Goal: Information Seeking & Learning: Check status

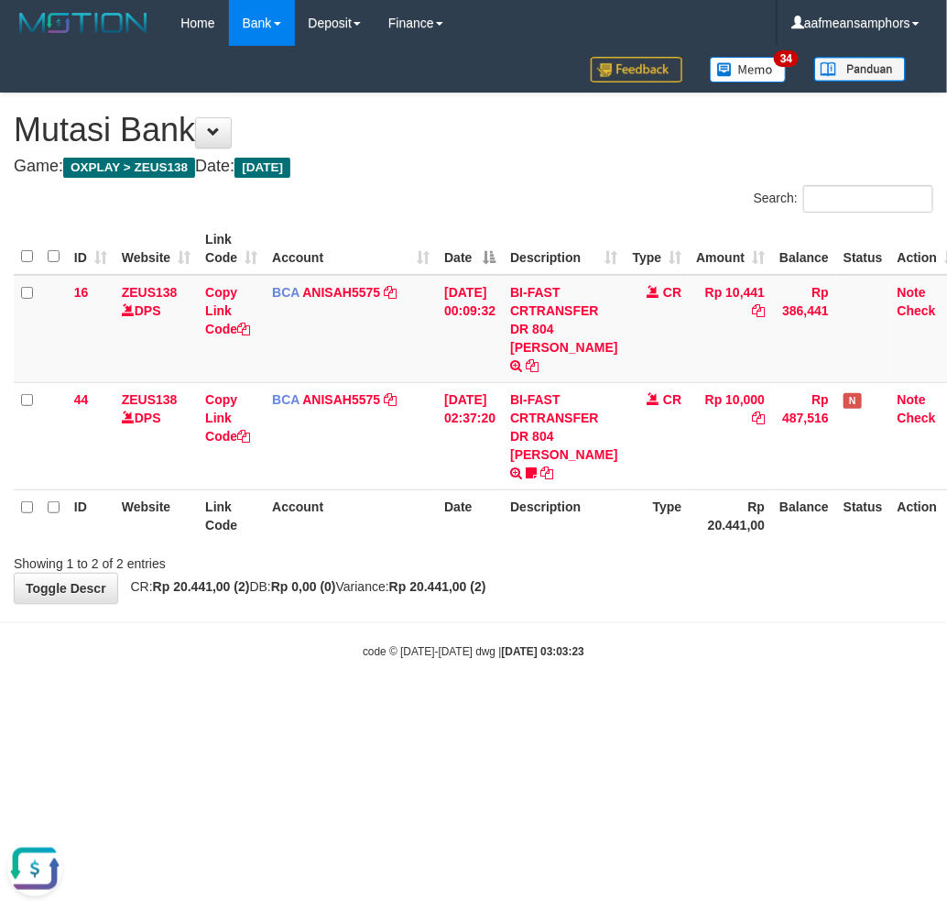
click at [555, 672] on body "Toggle navigation Home Bank Account List Load By Website Group [OXPLAY] ZEUS138…" at bounding box center [473, 352] width 947 height 705
drag, startPoint x: 619, startPoint y: 676, endPoint x: 611, endPoint y: 721, distance: 45.6
click at [601, 705] on html "Toggle navigation Home Bank Account List Load By Website Group [OXPLAY] ZEUS138…" at bounding box center [473, 352] width 947 height 705
click at [739, 649] on body "Toggle navigation Home Bank Account List Load By Website Group [OXPLAY] ZEUS138…" at bounding box center [473, 352] width 947 height 705
drag, startPoint x: 678, startPoint y: 655, endPoint x: 664, endPoint y: 665, distance: 17.0
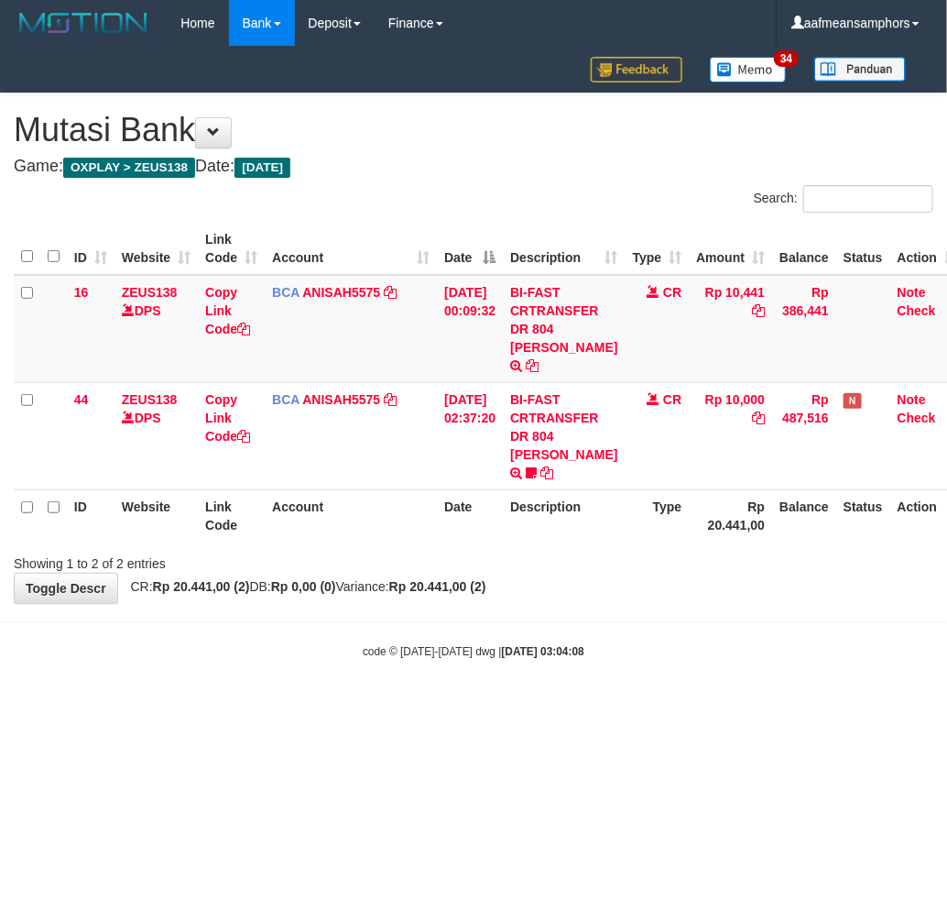
click at [664, 665] on body "Toggle navigation Home Bank Account List Load By Website Group [OXPLAY] ZEUS138…" at bounding box center [473, 352] width 947 height 705
drag, startPoint x: 550, startPoint y: 696, endPoint x: 537, endPoint y: 699, distance: 13.1
click at [537, 699] on html "Toggle navigation Home Bank Account List Load By Website Group [OXPLAY] ZEUS138…" at bounding box center [473, 352] width 947 height 705
drag, startPoint x: 519, startPoint y: 639, endPoint x: 529, endPoint y: 634, distance: 10.2
click at [511, 639] on body "Toggle navigation Home Bank Account List Load By Website Group [OXPLAY] ZEUS138…" at bounding box center [473, 352] width 947 height 705
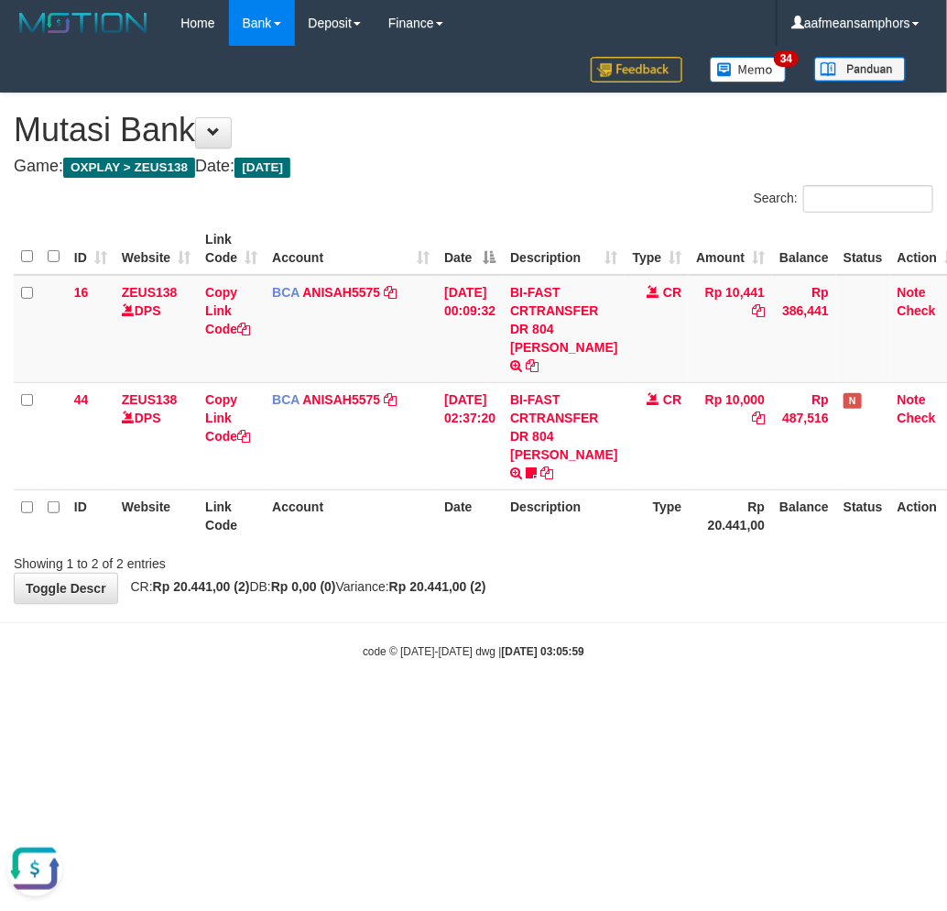
click at [693, 615] on body "Toggle navigation Home Bank Account List Load By Website Group [OXPLAY] ZEUS138…" at bounding box center [473, 352] width 947 height 705
click at [693, 614] on body "Toggle navigation Home Bank Account List Load By Website Group [OXPLAY] ZEUS138…" at bounding box center [473, 352] width 947 height 705
click at [658, 652] on body "Toggle navigation Home Bank Account List Load By Website Group [OXPLAY] ZEUS138…" at bounding box center [473, 352] width 947 height 705
click at [665, 641] on div "code © 2012-2018 dwg | 2025/10/01 03:06:08" at bounding box center [473, 650] width 947 height 18
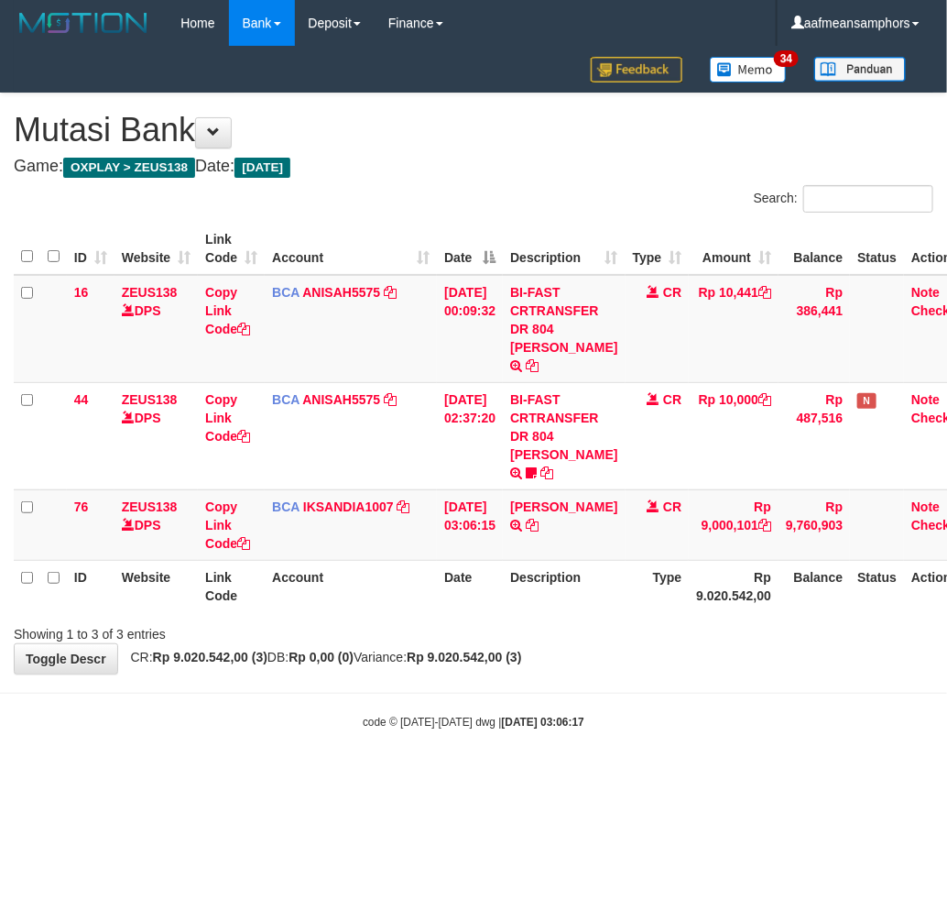
click at [655, 642] on div "**********" at bounding box center [473, 383] width 947 height 580
click at [713, 715] on body "Toggle navigation Home Bank Account List Load By Website Group [OXPLAY] ZEUS138…" at bounding box center [473, 388] width 947 height 776
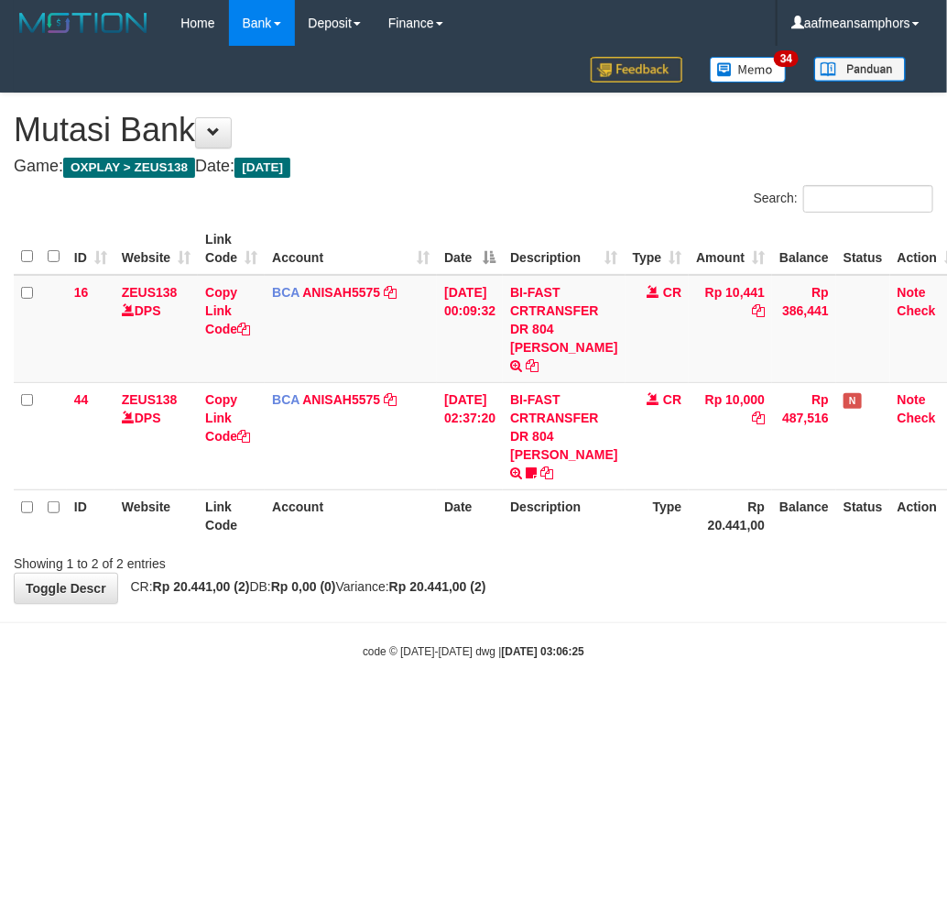
click at [674, 685] on body "Toggle navigation Home Bank Account List Load By Website Group [OXPLAY] ZEUS138…" at bounding box center [473, 352] width 947 height 705
drag, startPoint x: 0, startPoint y: 0, endPoint x: 651, endPoint y: 685, distance: 945.4
click at [651, 685] on body "Toggle navigation Home Bank Account List Load By Website Group [OXPLAY] ZEUS138…" at bounding box center [473, 352] width 947 height 705
click at [633, 685] on body "Toggle navigation Home Bank Account List Load By Website Group [OXPLAY] ZEUS138…" at bounding box center [473, 352] width 947 height 705
drag, startPoint x: 594, startPoint y: 717, endPoint x: 671, endPoint y: 685, distance: 83.4
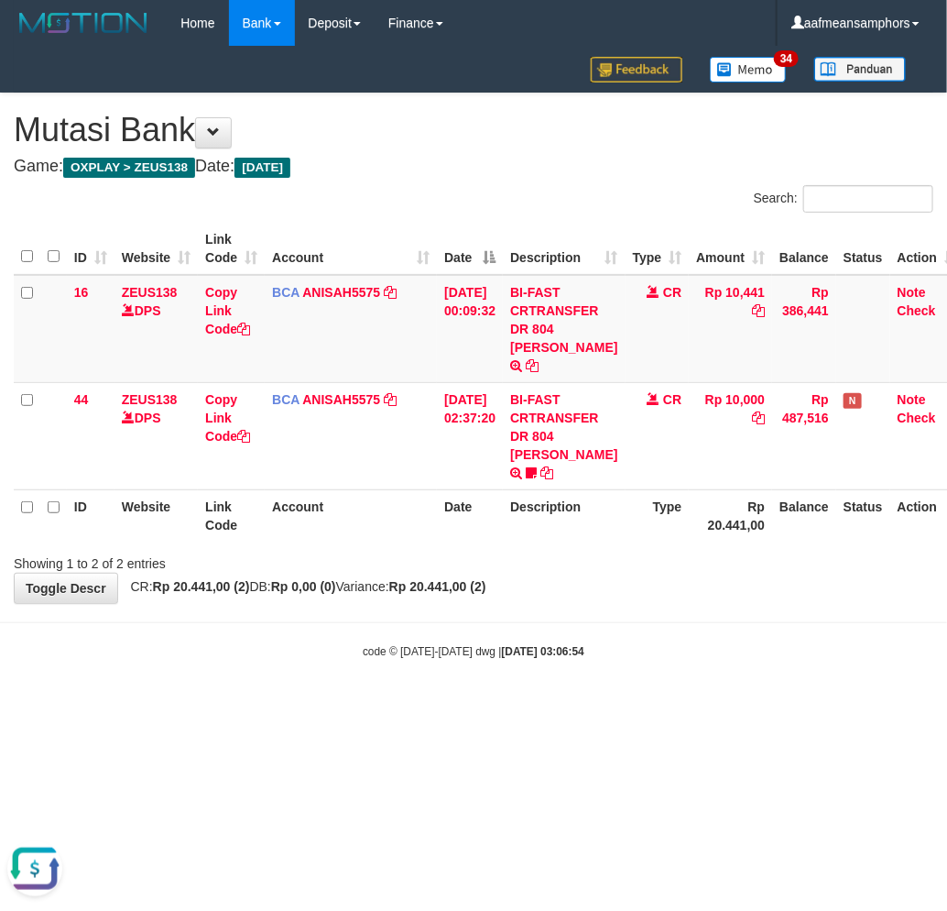
click at [597, 705] on html "Toggle navigation Home Bank Account List Load By Website Group [OXPLAY] ZEUS138…" at bounding box center [473, 352] width 947 height 705
drag, startPoint x: 562, startPoint y: 623, endPoint x: 638, endPoint y: 599, distance: 78.8
click at [561, 641] on div "code © 2012-2018 dwg | 2025/10/01 03:06:55" at bounding box center [473, 650] width 947 height 18
click at [691, 653] on body "Toggle navigation Home Bank Account List Load By Website Group [OXPLAY] ZEUS138…" at bounding box center [473, 352] width 947 height 705
click at [579, 646] on body "Toggle navigation Home Bank Account List Load By Website Group [OXPLAY] ZEUS138…" at bounding box center [473, 352] width 947 height 705
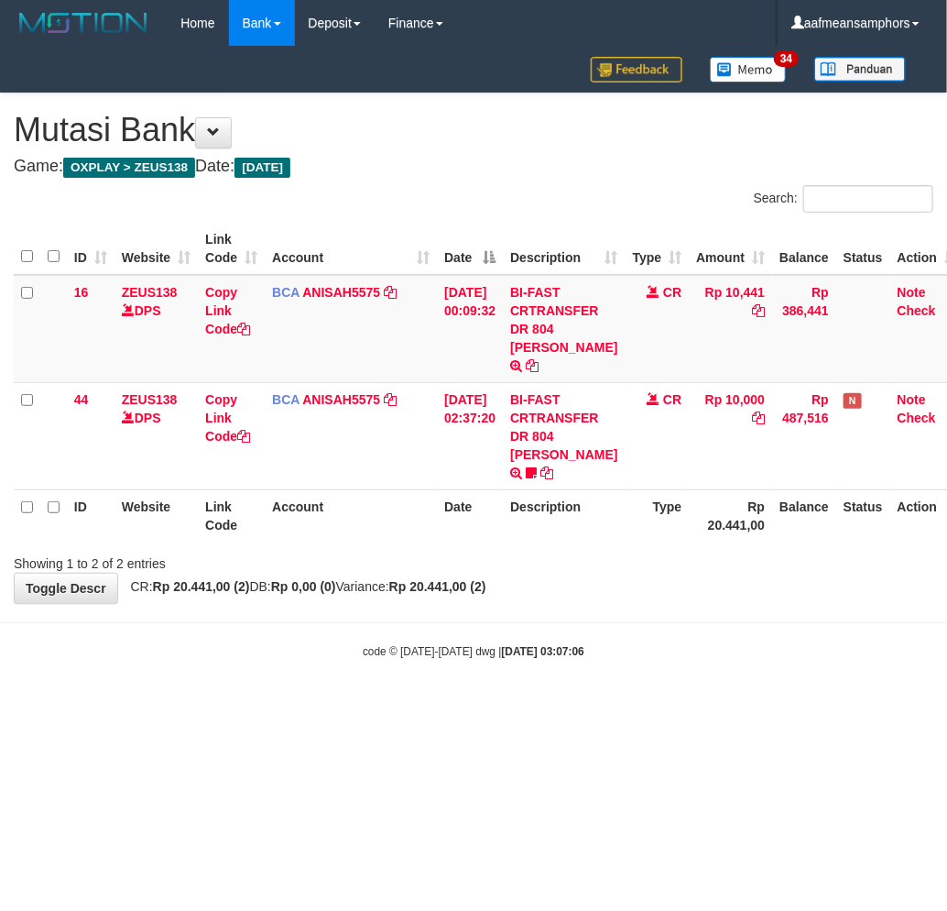
click at [555, 648] on body "Toggle navigation Home Bank Account List Load By Website Group [OXPLAY] ZEUS138…" at bounding box center [473, 352] width 947 height 705
drag, startPoint x: 0, startPoint y: 0, endPoint x: 555, endPoint y: 650, distance: 855.1
click at [555, 650] on body "Toggle navigation Home Bank Account List Load By Website Group [OXPLAY] ZEUS138…" at bounding box center [473, 352] width 947 height 705
click at [533, 650] on body "Toggle navigation Home Bank Account List Load By Website Group [OXPLAY] ZEUS138…" at bounding box center [473, 352] width 947 height 705
click at [526, 641] on div "code © 2012-2018 dwg | 2025/10/01 03:07:53" at bounding box center [473, 650] width 947 height 18
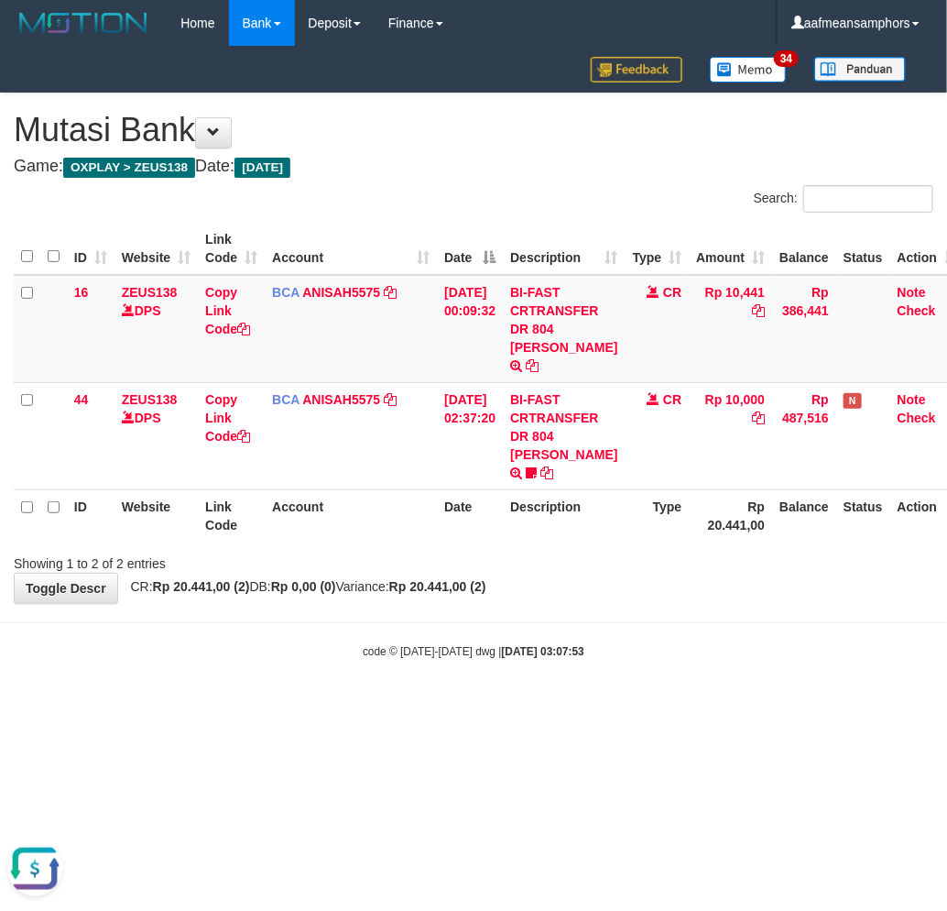
click at [543, 641] on div "code © 2012-2018 dwg | 2025/10/01 03:07:53" at bounding box center [473, 650] width 947 height 18
click at [645, 611] on body "Toggle navigation Home Bank Account List Load By Website Group [OXPLAY] ZEUS138…" at bounding box center [473, 352] width 947 height 705
drag, startPoint x: 646, startPoint y: 620, endPoint x: 639, endPoint y: 630, distance: 11.9
click at [639, 629] on body "Toggle navigation Home Bank Account List Load By Website Group [OXPLAY] ZEUS138…" at bounding box center [473, 352] width 947 height 705
click at [616, 599] on body "Toggle navigation Home Bank Account List Load By Website Group [OXPLAY] ZEUS138…" at bounding box center [473, 352] width 947 height 705
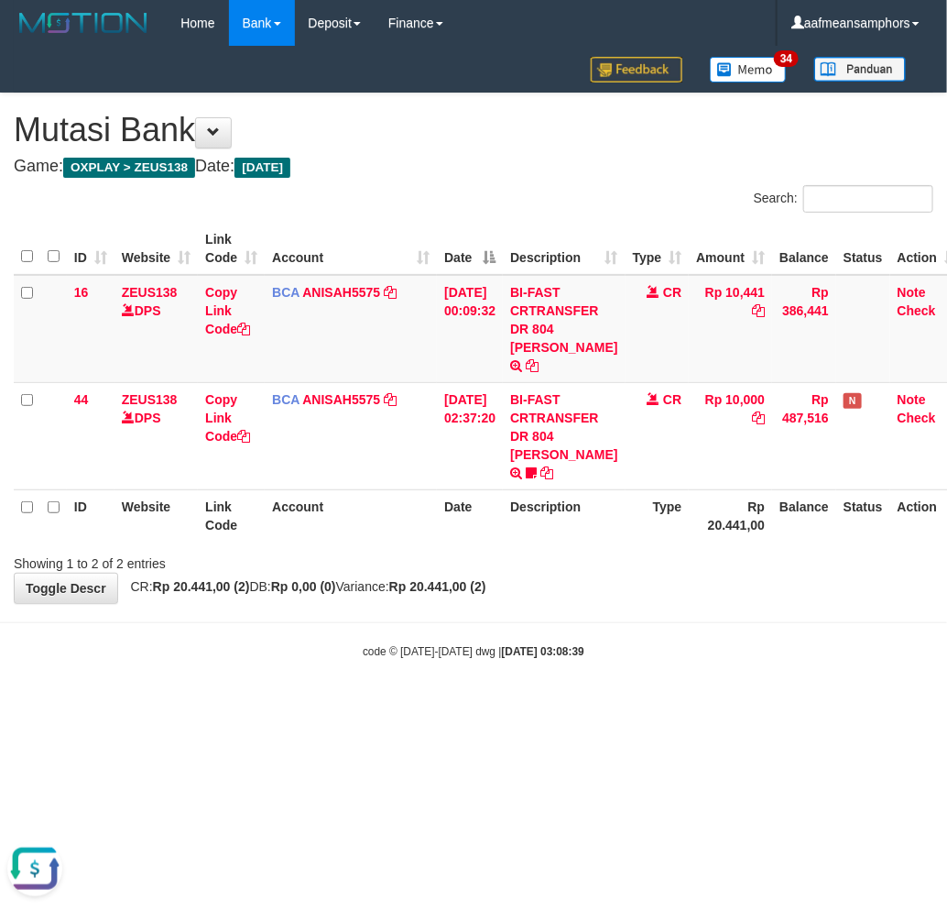
drag, startPoint x: 617, startPoint y: 596, endPoint x: 621, endPoint y: 587, distance: 9.9
click at [621, 588] on body "Toggle navigation Home Bank Account List Load By Website Group [OXPLAY] ZEUS138…" at bounding box center [473, 352] width 947 height 705
click at [626, 580] on body "Toggle navigation Home Bank Account List Load By Website Group [OXPLAY] ZEUS138…" at bounding box center [473, 352] width 947 height 705
click at [626, 580] on div "**********" at bounding box center [473, 347] width 947 height 509
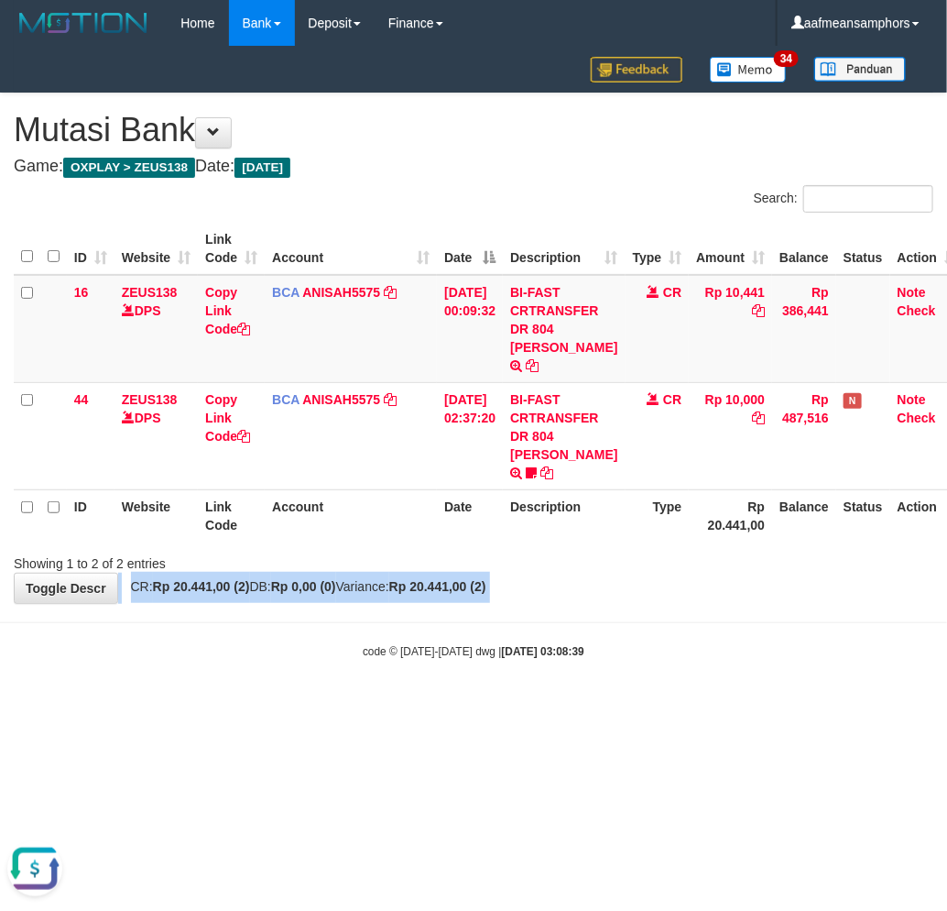
click at [629, 574] on div "**********" at bounding box center [473, 347] width 947 height 509
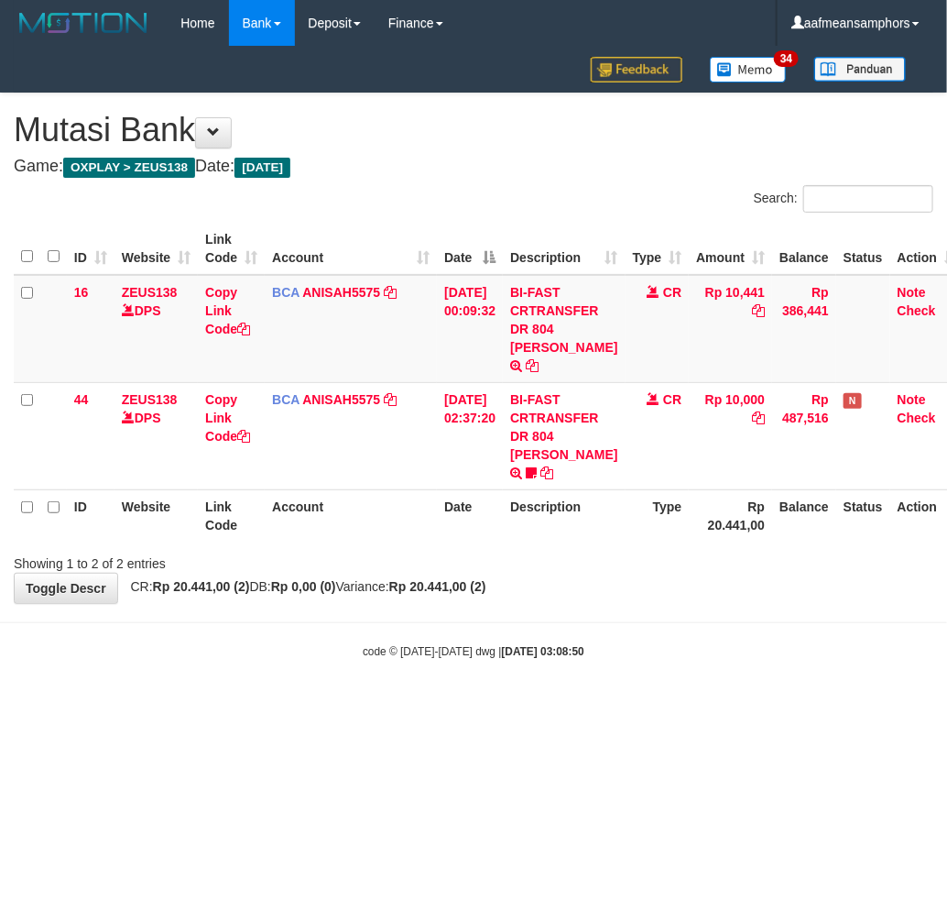
click at [630, 573] on div "**********" at bounding box center [473, 347] width 947 height 509
click at [670, 573] on div "**********" at bounding box center [473, 347] width 947 height 509
click at [665, 570] on div "**********" at bounding box center [473, 347] width 947 height 509
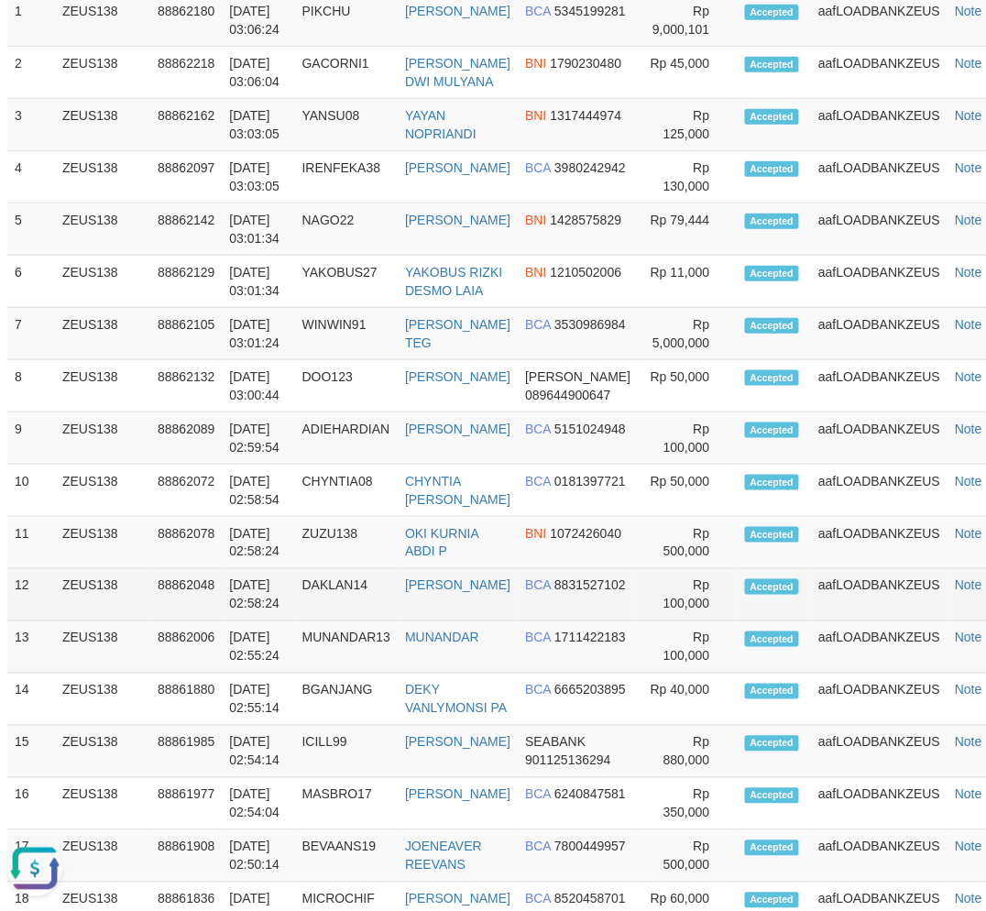
drag, startPoint x: 856, startPoint y: 618, endPoint x: 849, endPoint y: 608, distance: 11.9
click at [856, 618] on td "aafLOADBANKZEUS" at bounding box center [879, 595] width 136 height 52
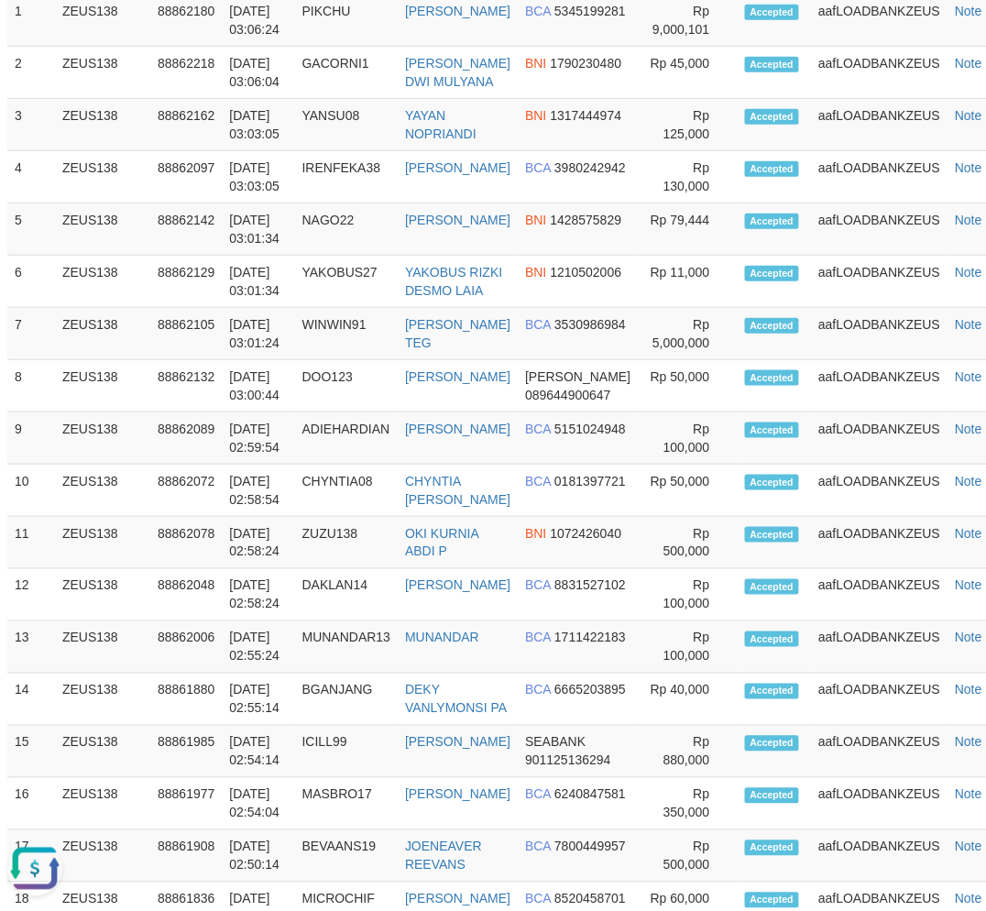
drag, startPoint x: 849, startPoint y: 608, endPoint x: 2, endPoint y: 593, distance: 847.5
click at [852, 608] on td "aafLOADBANKZEUS" at bounding box center [879, 595] width 136 height 52
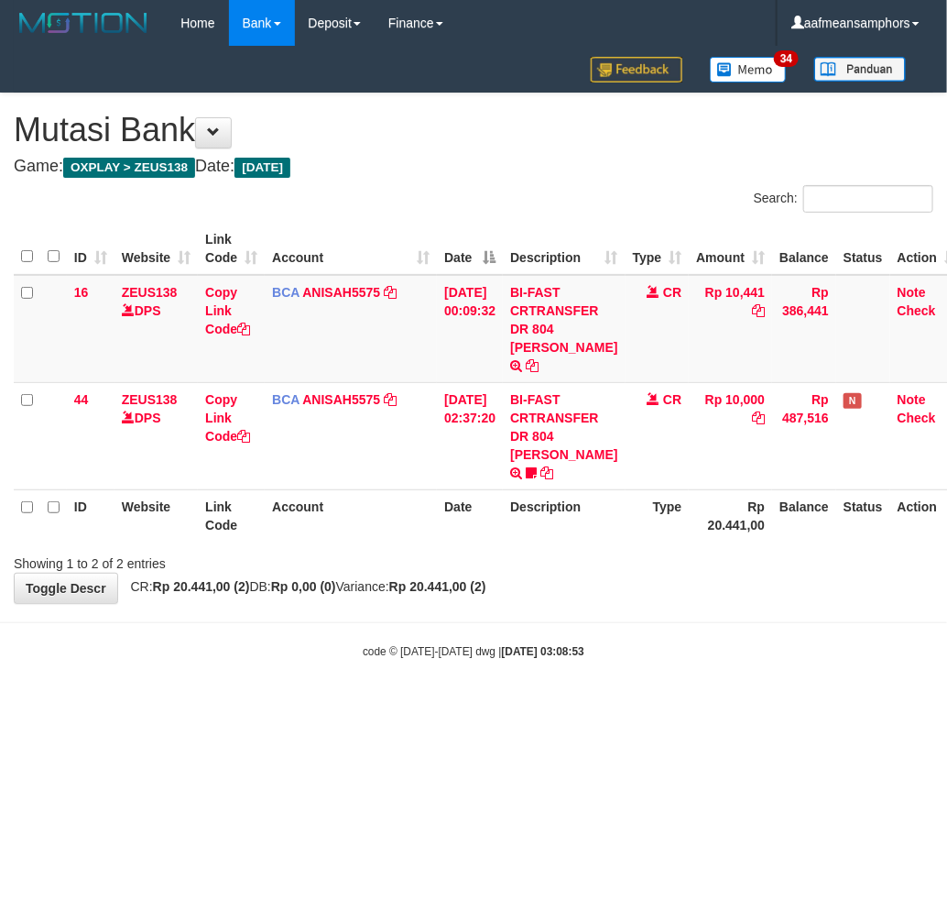
click at [735, 688] on html "Toggle navigation Home Bank Account List Load By Website Group [OXPLAY] ZEUS138…" at bounding box center [473, 352] width 947 height 705
drag, startPoint x: 636, startPoint y: 740, endPoint x: 616, endPoint y: 726, distance: 24.4
click at [616, 705] on html "Toggle navigation Home Bank Account List Load By Website Group [OXPLAY] ZEUS138…" at bounding box center [473, 352] width 947 height 705
click at [473, 679] on body "Toggle navigation Home Bank Account List Load By Website Group [OXPLAY] ZEUS138…" at bounding box center [473, 352] width 947 height 705
click at [568, 598] on body "Toggle navigation Home Bank Account List Load By Website Group [OXPLAY] ZEUS138…" at bounding box center [473, 352] width 947 height 705
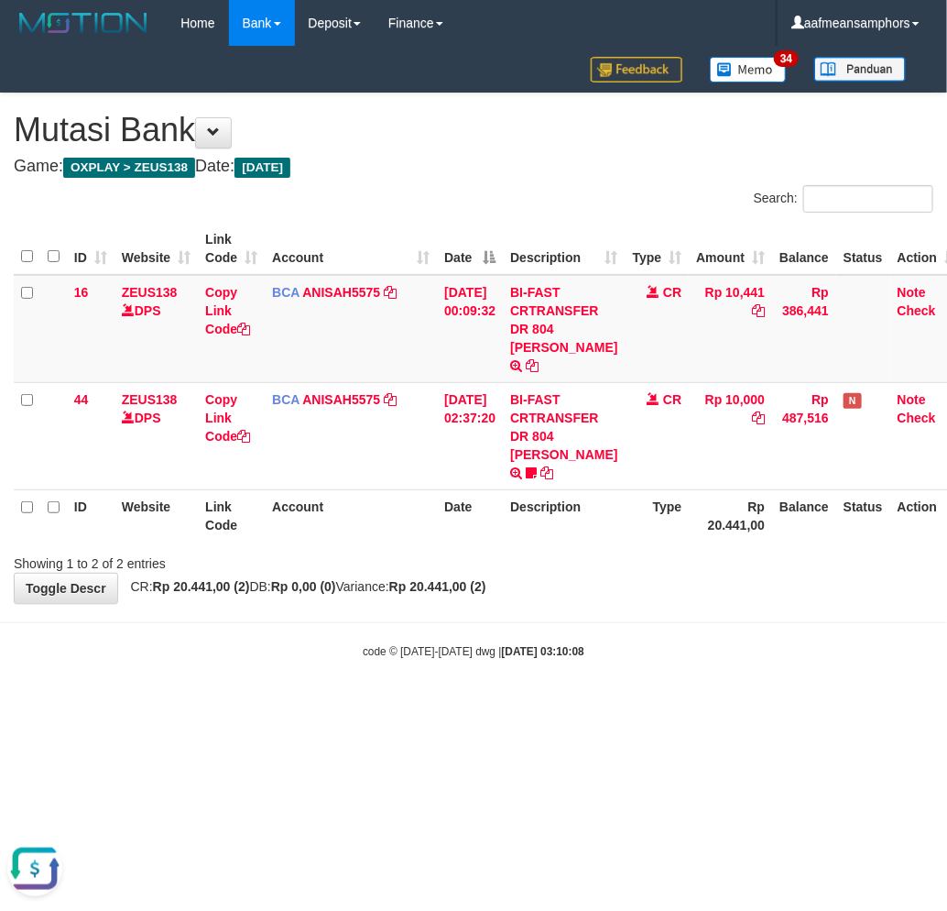
click at [532, 595] on body "Toggle navigation Home Bank Account List Load By Website Group [OXPLAY] ZEUS138…" at bounding box center [473, 352] width 947 height 705
click at [661, 642] on body "Toggle navigation Home Bank Account List Load By Website Group [OXPLAY] ZEUS138…" at bounding box center [473, 352] width 947 height 705
click at [669, 700] on html "Toggle navigation Home Bank Account List Load By Website Group [OXPLAY] ZEUS138…" at bounding box center [473, 352] width 947 height 705
click at [551, 645] on strong "2025/10/01 03:11:26" at bounding box center [543, 651] width 82 height 13
drag, startPoint x: 680, startPoint y: 657, endPoint x: 664, endPoint y: 647, distance: 18.5
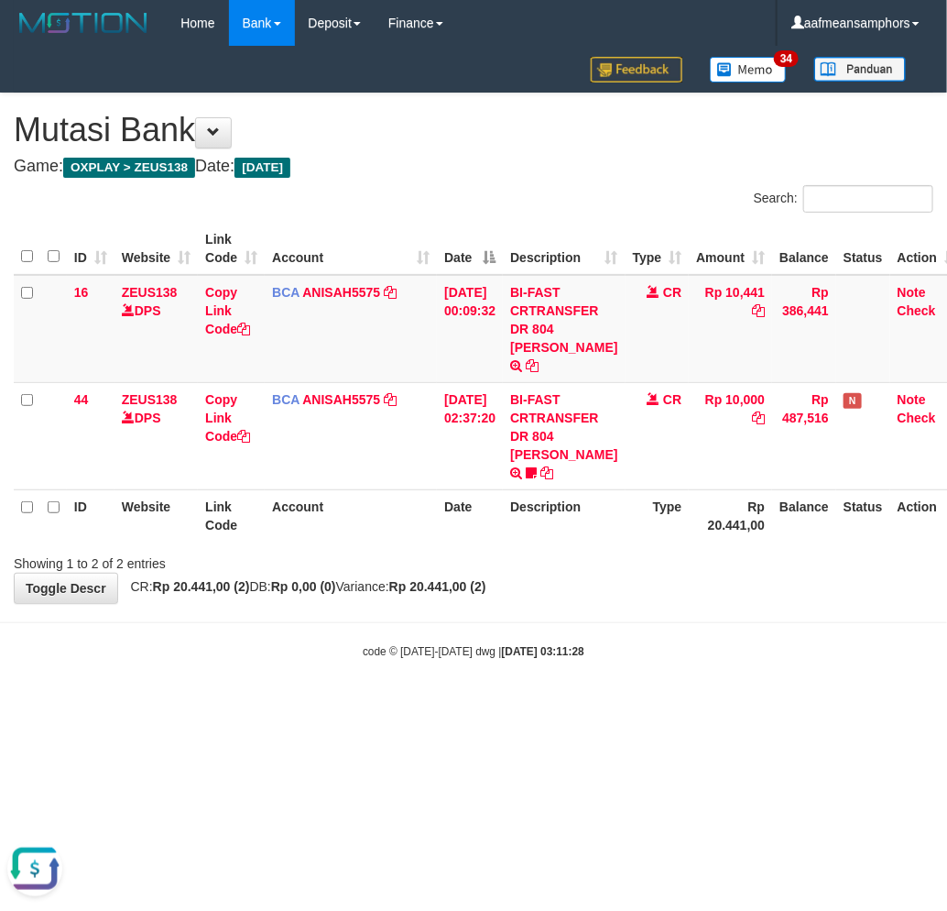
click at [675, 658] on body "Toggle navigation Home Bank Account List Load By Website Group [OXPLAY] ZEUS138…" at bounding box center [473, 352] width 947 height 705
click at [645, 650] on body "Toggle navigation Home Bank Account List Load By Website Group [OXPLAY] ZEUS138…" at bounding box center [473, 352] width 947 height 705
drag, startPoint x: 628, startPoint y: 621, endPoint x: 639, endPoint y: 620, distance: 11.0
click at [632, 641] on div "code © 2012-2018 dwg | 2025/10/01 03:11:40" at bounding box center [473, 650] width 947 height 18
drag, startPoint x: 619, startPoint y: 619, endPoint x: 605, endPoint y: 627, distance: 16.4
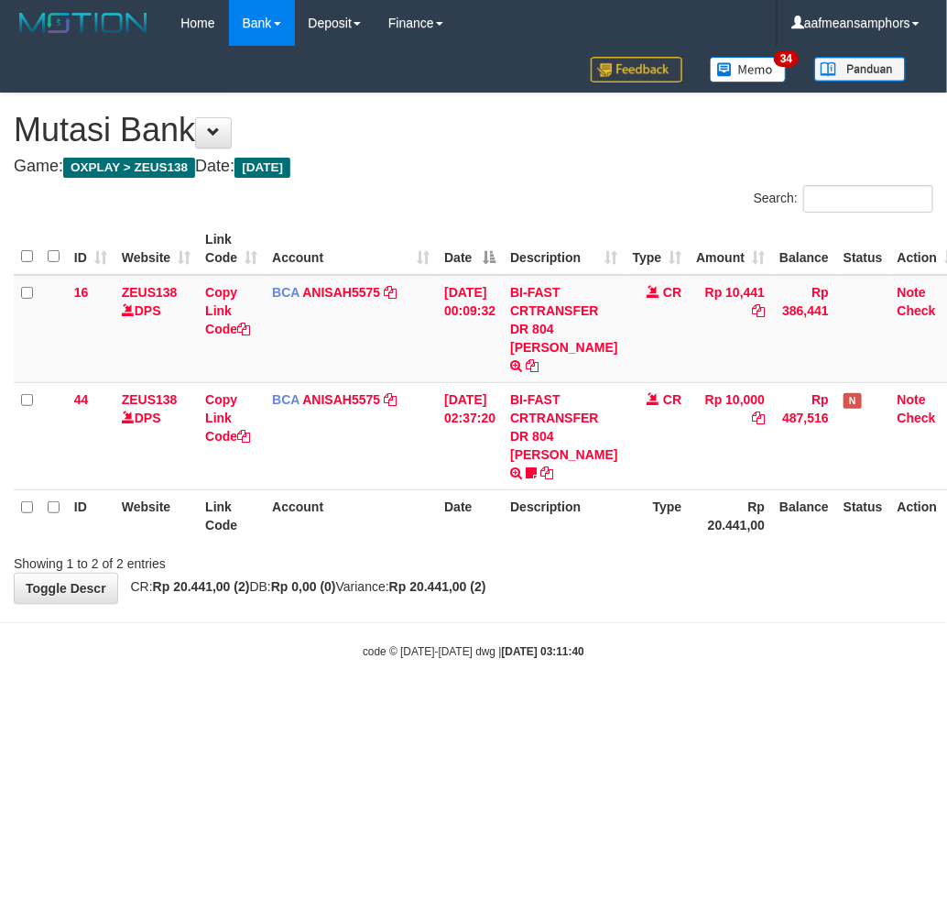
click at [605, 627] on body "Toggle navigation Home Bank Account List Load By Website Group [OXPLAY] ZEUS138…" at bounding box center [473, 352] width 947 height 705
click at [606, 641] on div "code © [DATE]-[DATE] dwg | [DATE] 03:11:42" at bounding box center [473, 650] width 947 height 18
click at [617, 641] on div "code © [DATE]-[DATE] dwg | [DATE] 03:11:42" at bounding box center [473, 650] width 947 height 18
click at [625, 641] on div "code © [DATE]-[DATE] dwg | [DATE] 03:11:43" at bounding box center [473, 650] width 947 height 18
click at [654, 608] on body "Toggle navigation Home Bank Account List Load By Website Group [OXPLAY] ZEUS138…" at bounding box center [473, 352] width 947 height 705
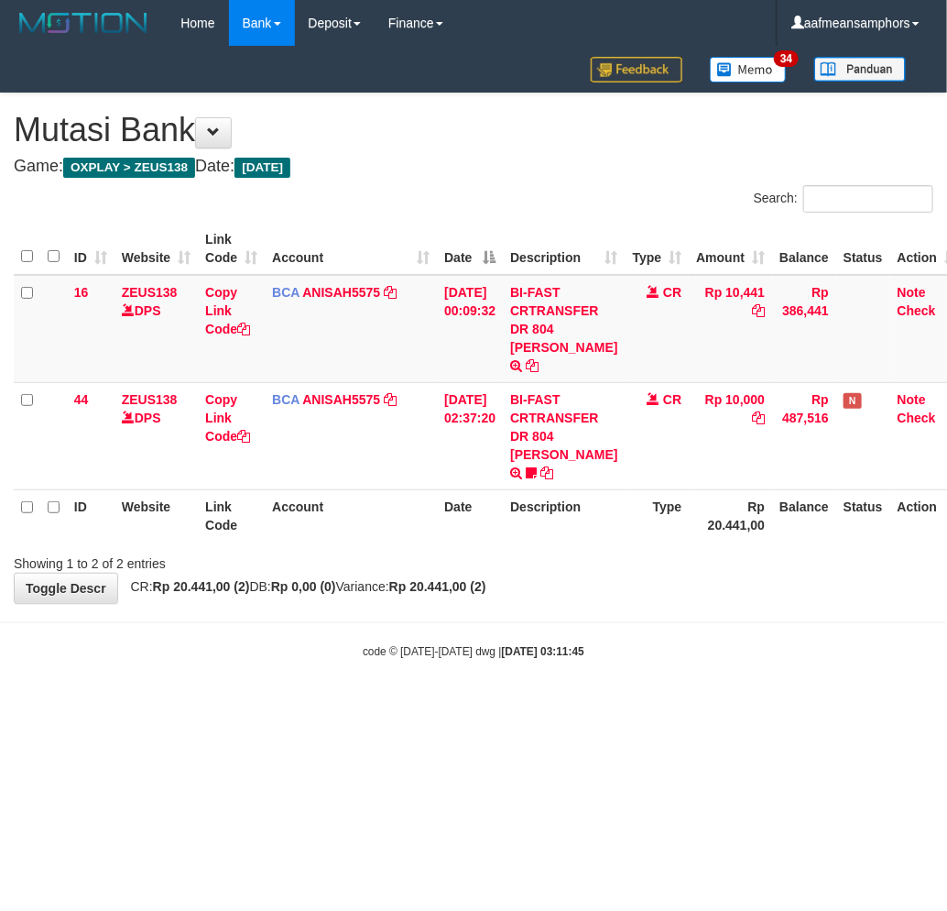
click at [444, 680] on body "Toggle navigation Home Bank Account List Load By Website Group [OXPLAY] ZEUS138…" at bounding box center [473, 352] width 947 height 705
click at [444, 678] on body "Toggle navigation Home Bank Account List Load By Website Group [OXPLAY] ZEUS138…" at bounding box center [473, 352] width 947 height 705
click at [633, 603] on body "Toggle navigation Home Bank Account List Load By Website Group [OXPLAY] ZEUS138…" at bounding box center [473, 352] width 947 height 705
click at [627, 569] on div "**********" at bounding box center [473, 347] width 947 height 509
click at [544, 645] on body "Toggle navigation Home Bank Account List Load By Website Group [OXPLAY] ZEUS138…" at bounding box center [473, 352] width 947 height 705
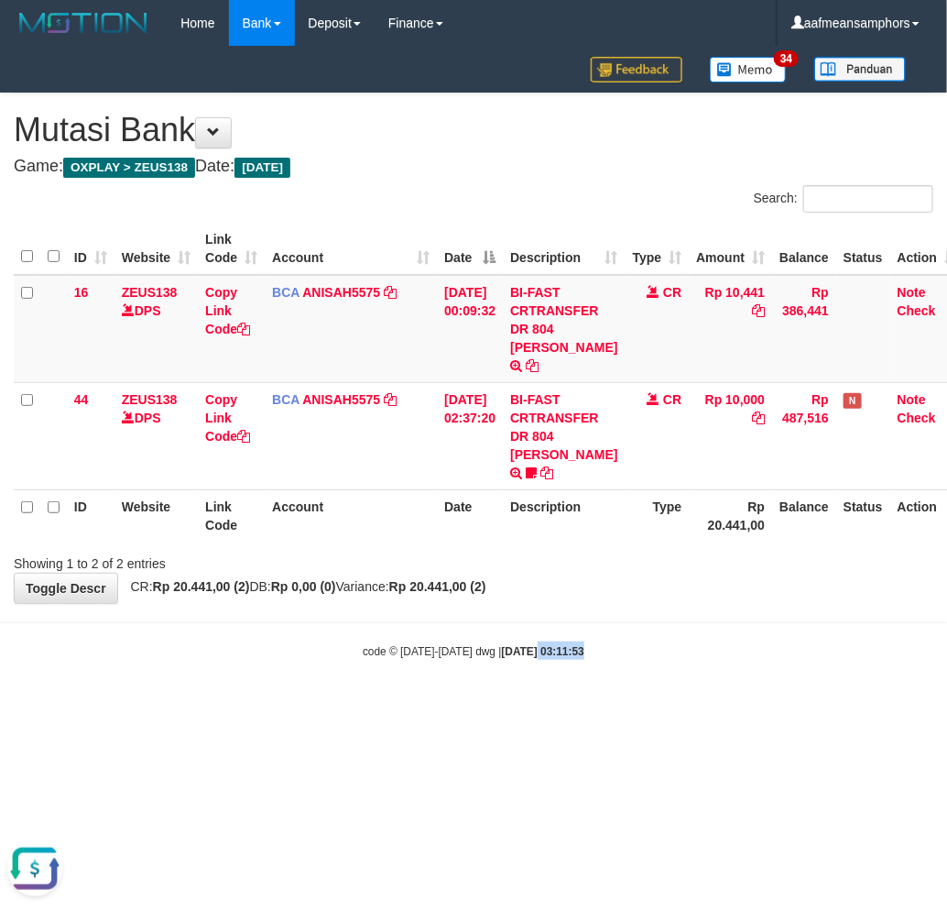
drag, startPoint x: 516, startPoint y: 655, endPoint x: 527, endPoint y: 643, distance: 16.2
click at [515, 655] on body "Toggle navigation Home Bank Account List Load By Website Group [OXPLAY] ZEUS138…" at bounding box center [473, 352] width 947 height 705
drag, startPoint x: 754, startPoint y: 633, endPoint x: 744, endPoint y: 643, distance: 14.3
click at [745, 639] on body "Toggle navigation Home Bank Account List Load By Website Group [OXPLAY] ZEUS138…" at bounding box center [473, 352] width 947 height 705
click at [721, 617] on body "Toggle navigation Home Bank Account List Load By Website Group [OXPLAY] ZEUS138…" at bounding box center [473, 352] width 947 height 705
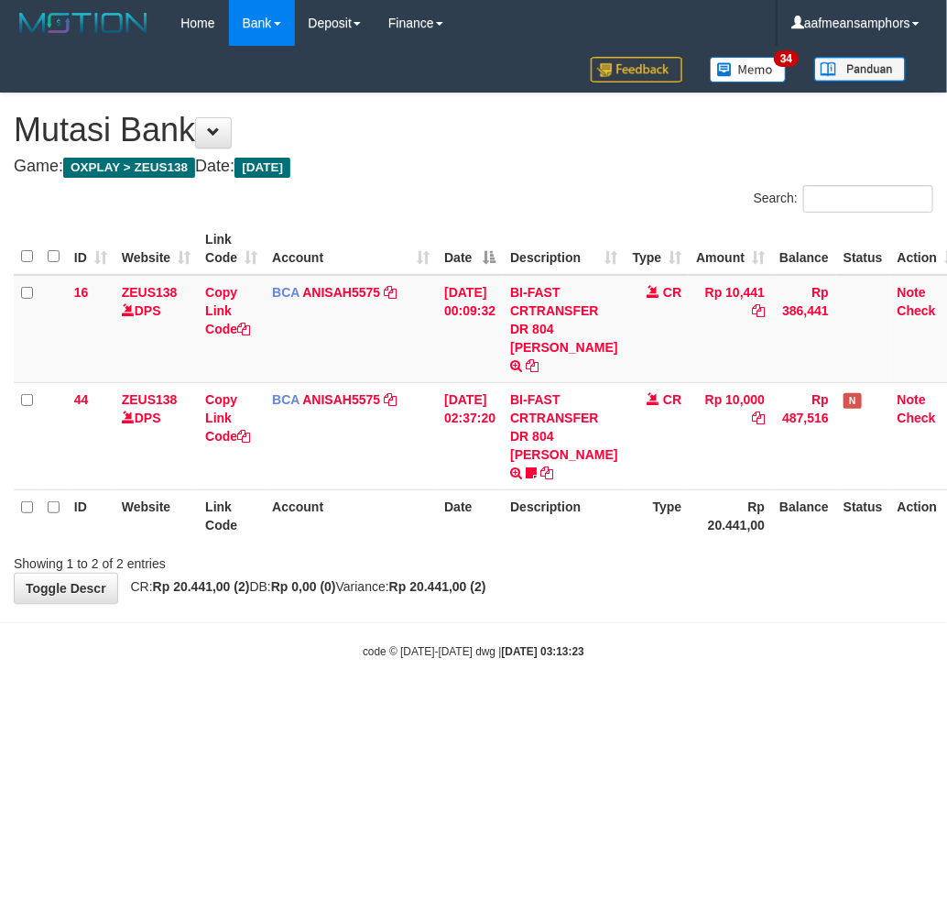
click at [653, 673] on body "Toggle navigation Home Bank Account List Load By Website Group [OXPLAY] ZEUS138…" at bounding box center [473, 352] width 947 height 705
drag, startPoint x: 467, startPoint y: 671, endPoint x: 489, endPoint y: 665, distance: 22.9
click at [454, 671] on body "Toggle navigation Home Bank Account List Load By Website Group [OXPLAY] ZEUS138…" at bounding box center [473, 352] width 947 height 705
drag, startPoint x: 426, startPoint y: 627, endPoint x: 417, endPoint y: 628, distance: 9.3
click at [418, 645] on small "code © 2012-2018 dwg | 2025/10/01 03:13:38" at bounding box center [474, 651] width 222 height 13
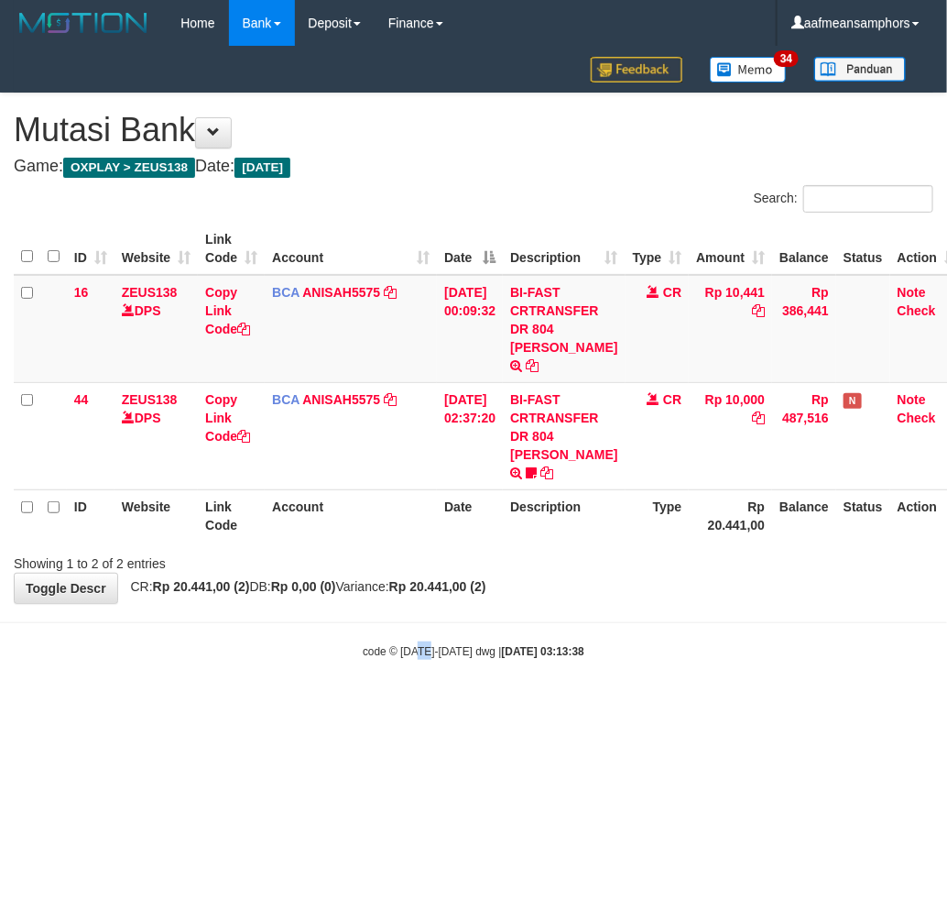
click at [458, 645] on small "code © 2012-2018 dwg | 2025/10/01 03:13:38" at bounding box center [474, 651] width 222 height 13
click at [509, 625] on body "Toggle navigation Home Bank Account List Load By Website Group [OXPLAY] ZEUS138…" at bounding box center [473, 352] width 947 height 705
click at [502, 645] on strong "[DATE] 03:14:39" at bounding box center [543, 651] width 82 height 13
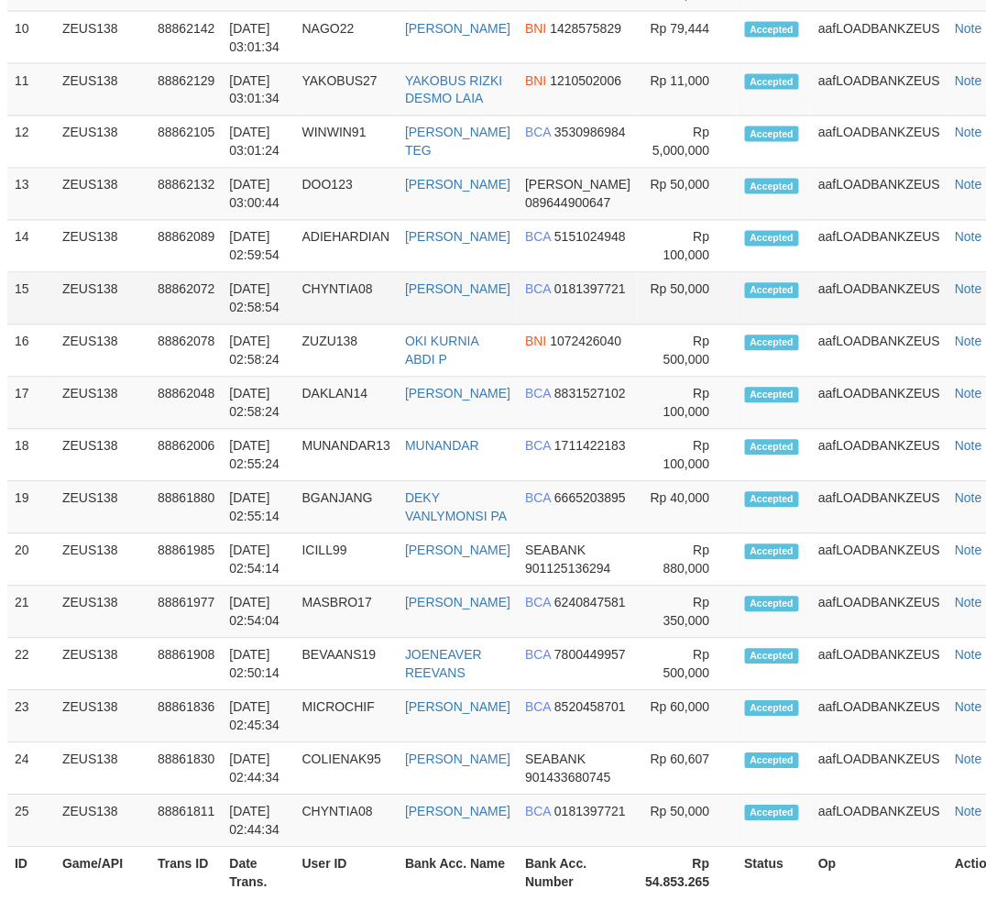
scroll to position [1871, 6]
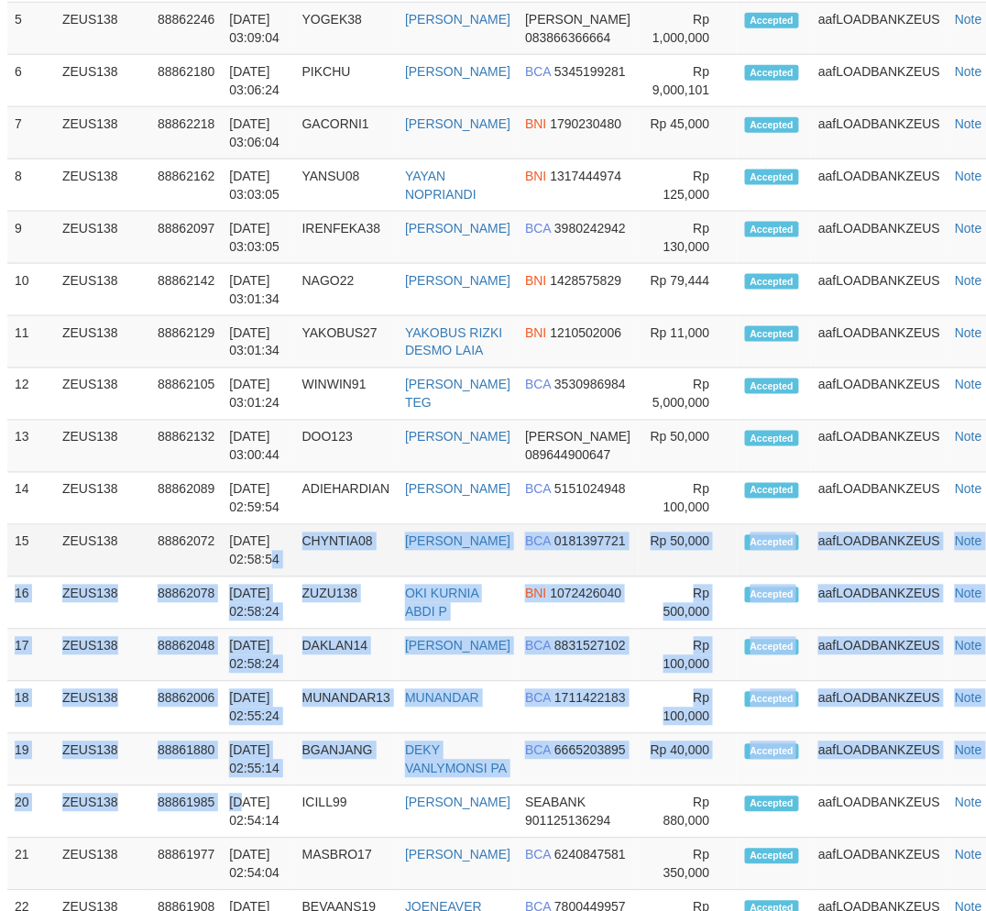
click at [247, 610] on tbody "1 ZEUS138 88862377 01/10/2025 03:13:54 YOLOOO007 ARIEF RENDIKA BNI 0828621508 2" at bounding box center [514, 446] width 1015 height 1306
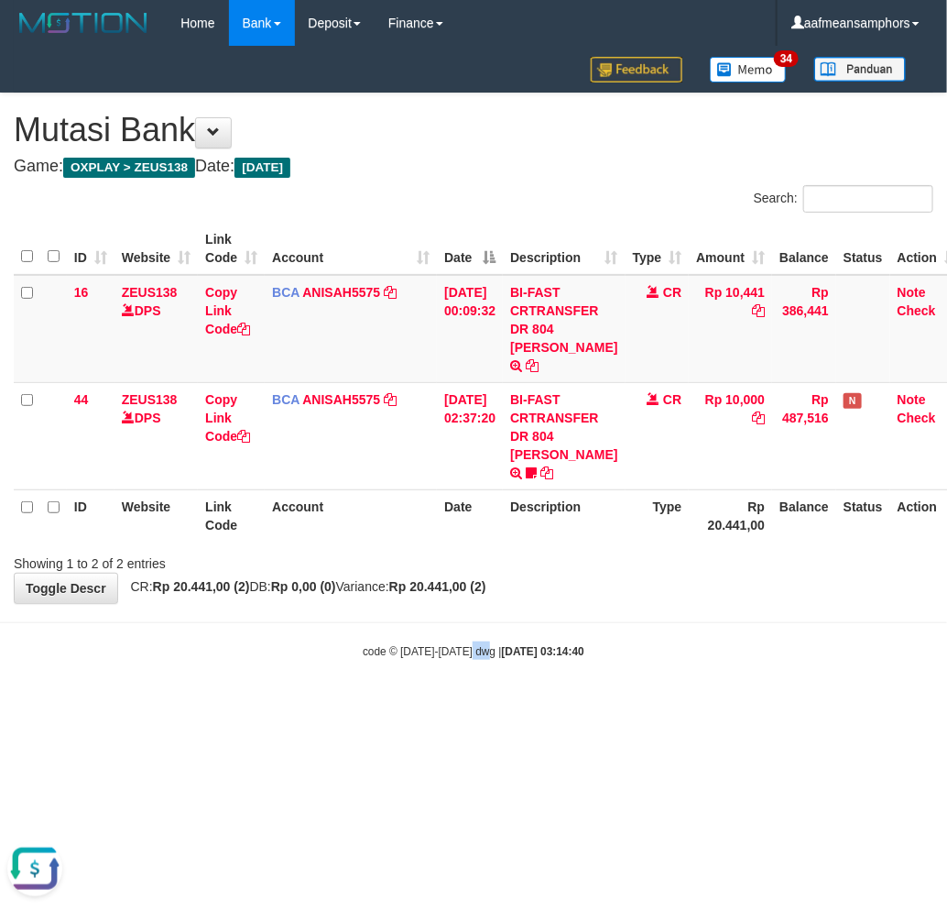
drag, startPoint x: 481, startPoint y: 678, endPoint x: 471, endPoint y: 678, distance: 10.1
click at [472, 678] on body "Toggle navigation Home Bank Account List Load By Website Group [OXPLAY] ZEUS138…" at bounding box center [473, 352] width 947 height 705
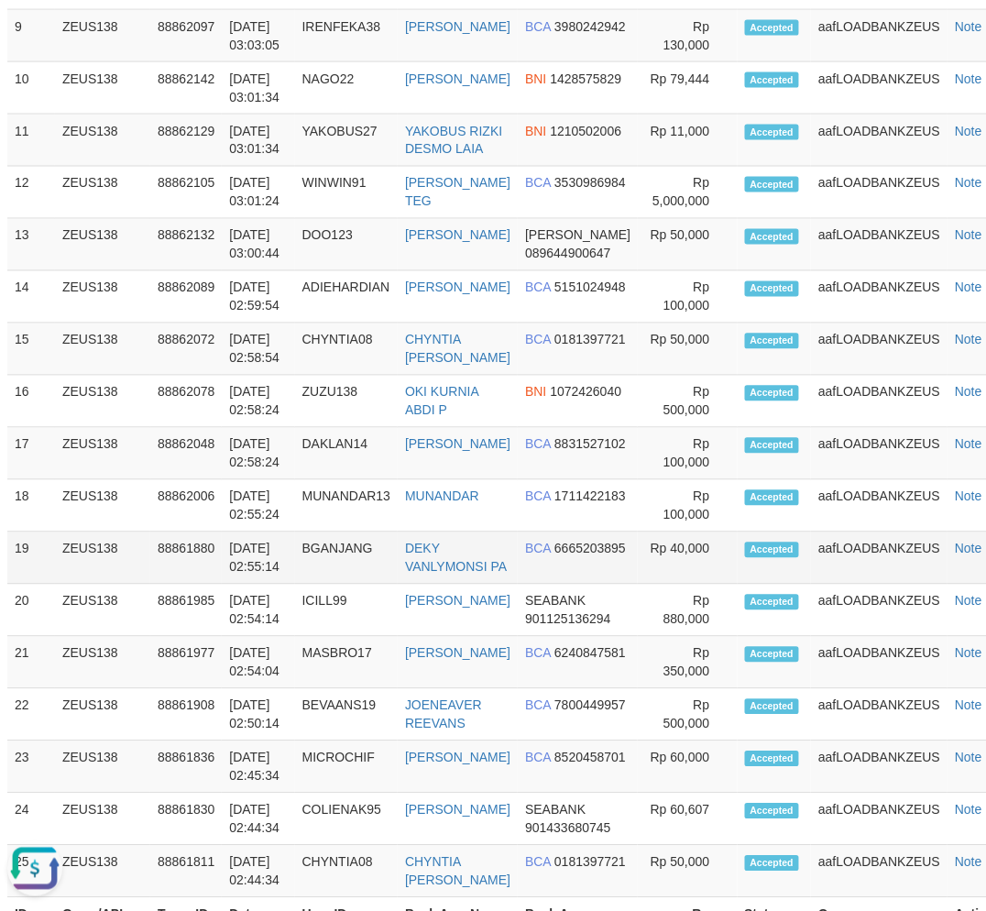
click at [261, 584] on td "01/10/2025 02:55:14" at bounding box center [258, 558] width 72 height 52
click at [207, 584] on tr "19 ZEUS138 88861880 01/10/2025 02:55:14 BGANJANG DEKY VANLYMONSI PA BCA 6665203…" at bounding box center [514, 558] width 1015 height 52
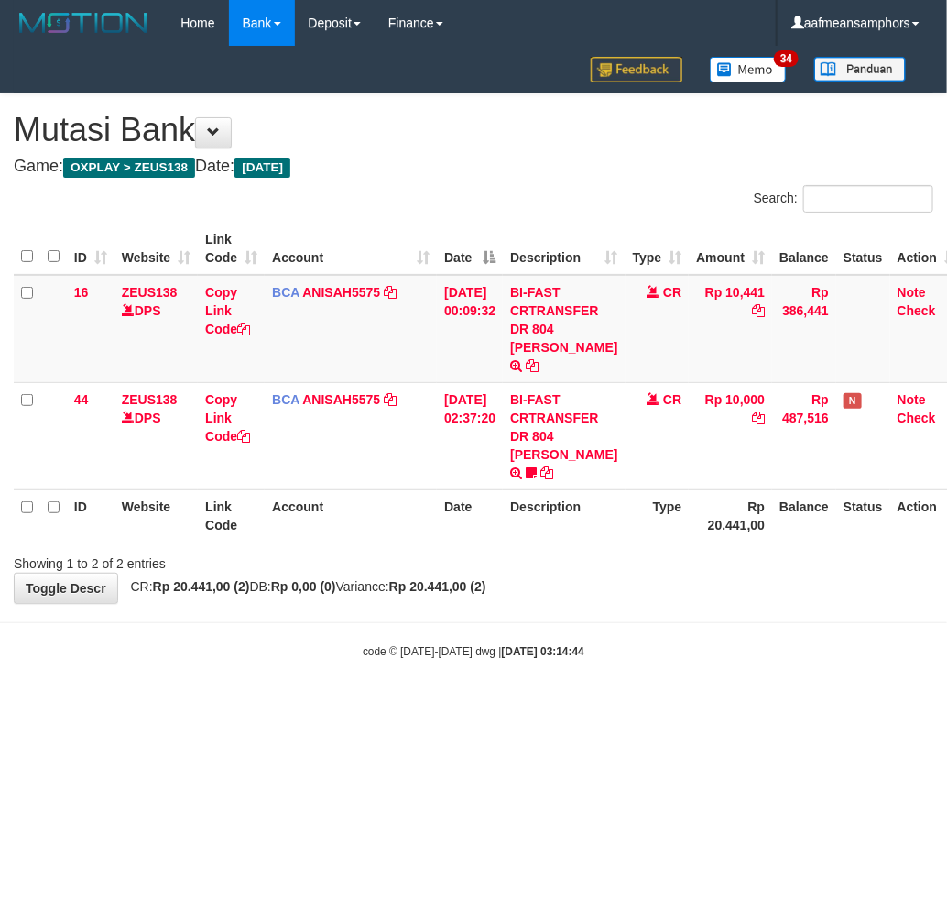
drag, startPoint x: 600, startPoint y: 644, endPoint x: 643, endPoint y: 634, distance: 44.2
click at [600, 643] on body "Toggle navigation Home Bank Account List Load By Website Group [OXPLAY] ZEUS138…" at bounding box center [473, 352] width 947 height 705
click at [614, 641] on div "code © 2012-2018 dwg | 2025/10/01 03:14:44" at bounding box center [473, 650] width 947 height 18
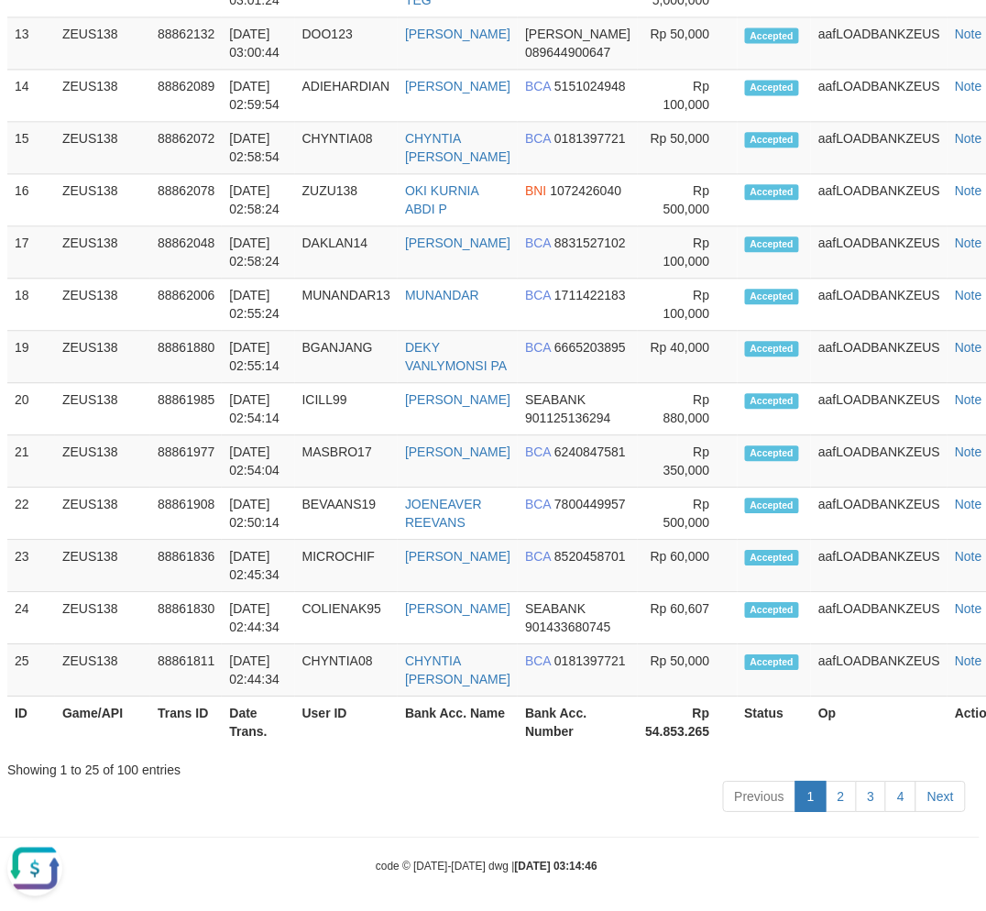
click at [777, 748] on th "Status" at bounding box center [774, 722] width 74 height 52
drag, startPoint x: 771, startPoint y: 792, endPoint x: 16, endPoint y: 746, distance: 756.3
click at [737, 748] on th "Status" at bounding box center [774, 722] width 74 height 52
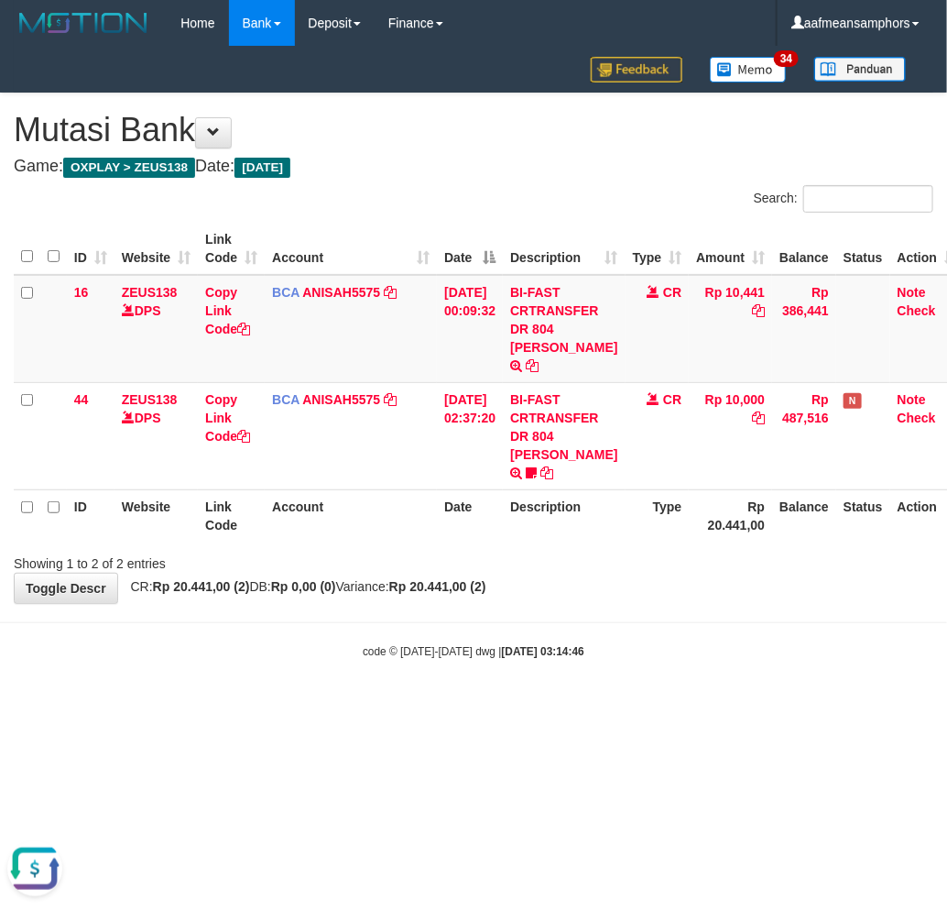
click at [627, 565] on div "**********" at bounding box center [473, 347] width 947 height 509
click at [621, 556] on div "**********" at bounding box center [473, 347] width 947 height 509
click at [685, 681] on body "Toggle navigation Home Bank Account List Load By Website Group [OXPLAY] ZEUS138…" at bounding box center [473, 352] width 947 height 705
click at [711, 673] on body "Toggle navigation Home Bank Account List Load By Website Group [OXPLAY] ZEUS138…" at bounding box center [473, 352] width 947 height 705
drag, startPoint x: 540, startPoint y: 673, endPoint x: 592, endPoint y: 664, distance: 52.1
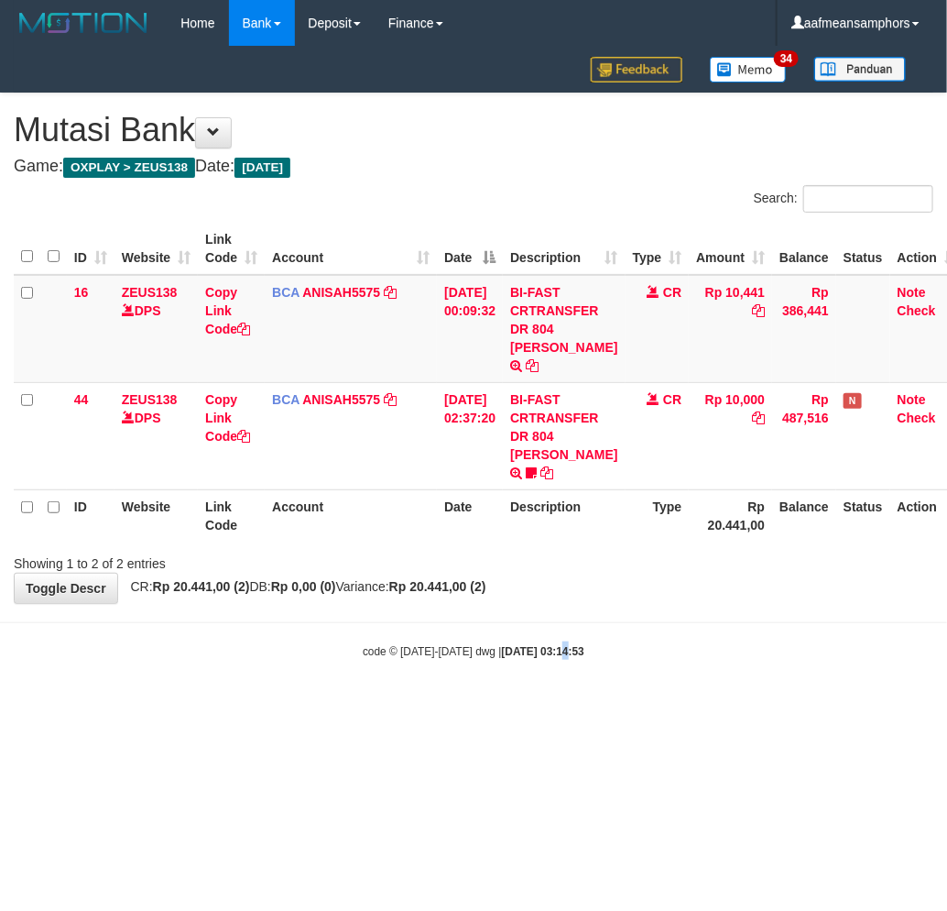
click at [546, 676] on body "Toggle navigation Home Bank Account List Load By Website Group [OXPLAY] ZEUS138…" at bounding box center [473, 352] width 947 height 705
drag, startPoint x: 618, startPoint y: 643, endPoint x: 649, endPoint y: 644, distance: 30.2
click at [617, 645] on body "Toggle navigation Home Bank Account List Load By Website Group [OXPLAY] ZEUS138…" at bounding box center [473, 352] width 947 height 705
click at [543, 615] on body "Toggle navigation Home Bank Account List Load By Website Group [OXPLAY] ZEUS138…" at bounding box center [473, 352] width 947 height 705
click at [619, 641] on div "code © 2012-2018 dwg | 2025/10/01 03:16:23" at bounding box center [473, 650] width 947 height 18
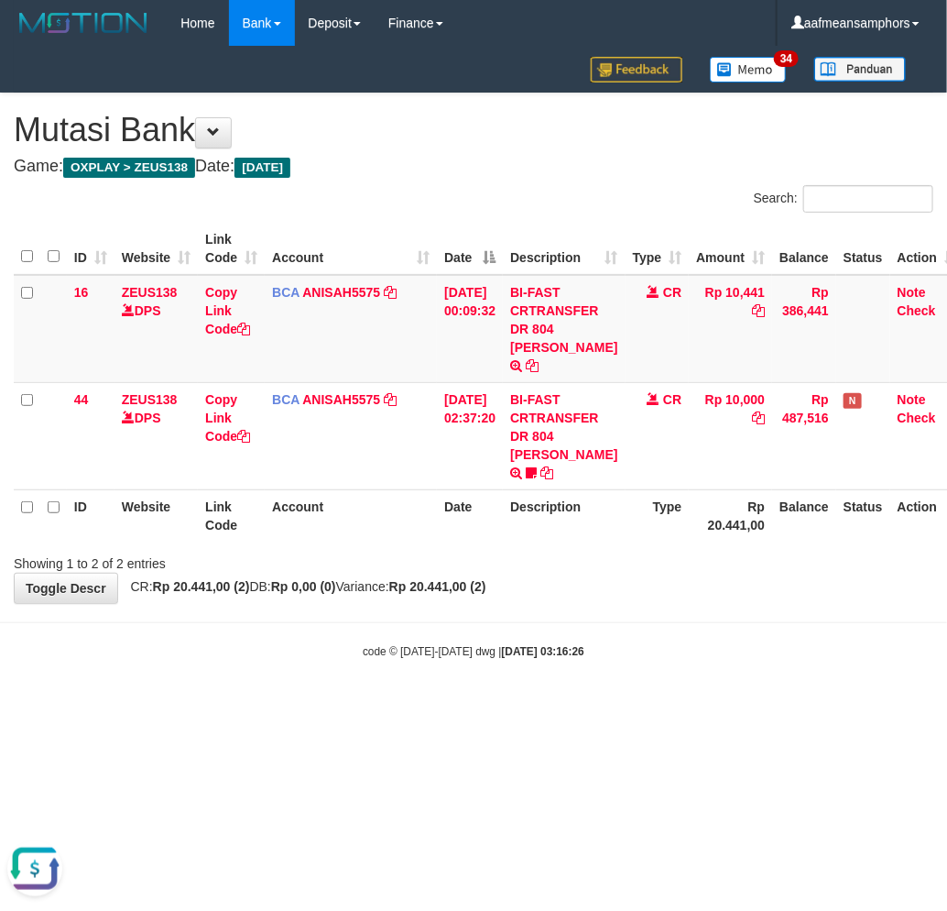
click at [743, 582] on div "**********" at bounding box center [473, 347] width 947 height 509
click at [611, 705] on html "Toggle navigation Home Bank Account List Load By Website Group [OXPLAY] ZEUS138…" at bounding box center [473, 352] width 947 height 705
click at [642, 673] on body "Toggle navigation Home Bank Account List Load By Website Group [OXPLAY] ZEUS138…" at bounding box center [473, 352] width 947 height 705
click at [606, 698] on html "Toggle navigation Home Bank Account List Load By Website Group [OXPLAY] ZEUS138…" at bounding box center [473, 352] width 947 height 705
drag, startPoint x: 453, startPoint y: 652, endPoint x: 451, endPoint y: 661, distance: 9.3
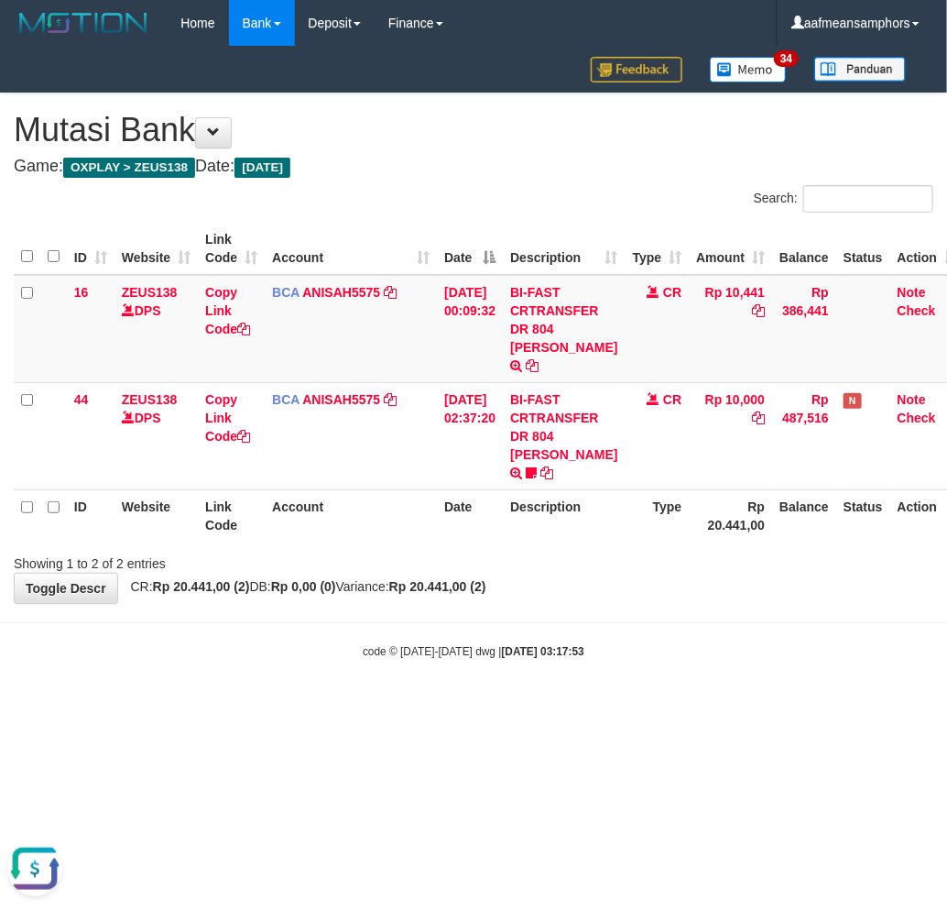
click at [452, 660] on body "Toggle navigation Home Bank Account List Load By Website Group [OXPLAY] ZEUS138…" at bounding box center [473, 352] width 947 height 705
click at [590, 652] on body "Toggle navigation Home Bank Account List Load By Website Group [OXPLAY] ZEUS138…" at bounding box center [473, 352] width 947 height 705
drag, startPoint x: 658, startPoint y: 682, endPoint x: 697, endPoint y: 687, distance: 39.8
click at [657, 683] on body "Toggle navigation Home Bank Account List Load By Website Group [OXPLAY] ZEUS138…" at bounding box center [473, 352] width 947 height 705
click at [713, 676] on body "Toggle navigation Home Bank Account List Load By Website Group [OXPLAY] ZEUS138…" at bounding box center [473, 352] width 947 height 705
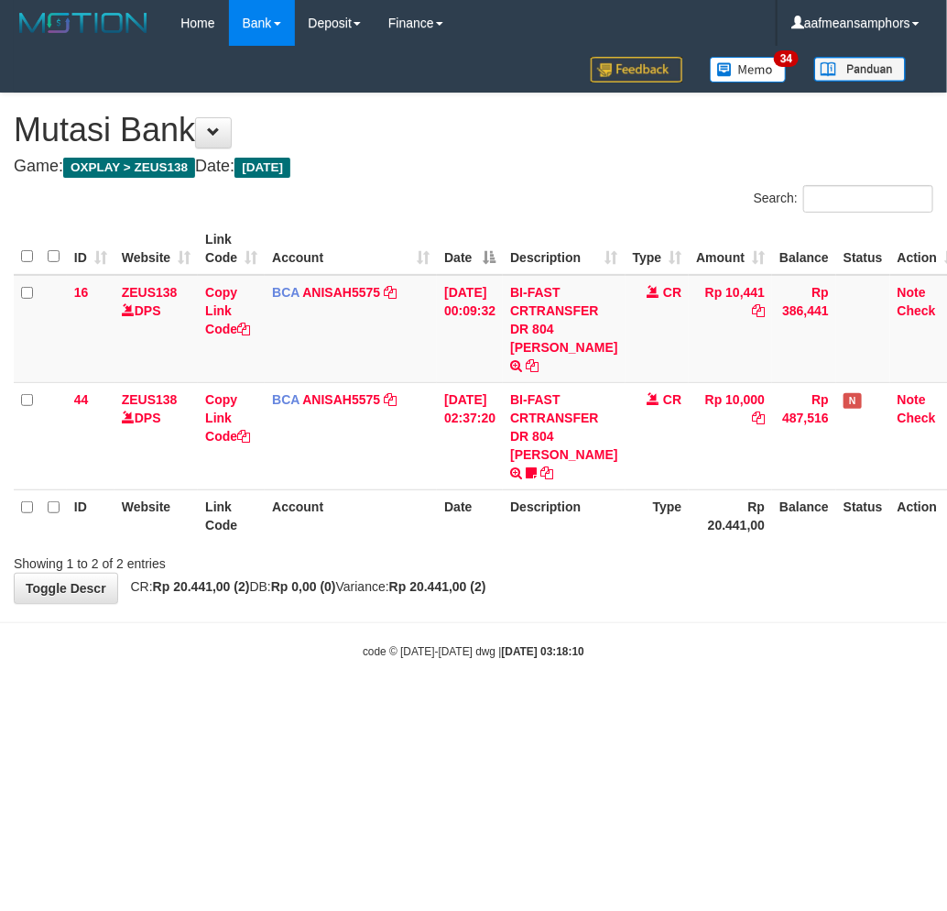
click at [729, 698] on html "Toggle navigation Home Bank Account List Load By Website Group [OXPLAY] ZEUS138…" at bounding box center [473, 352] width 947 height 705
click at [608, 705] on html "Toggle navigation Home Bank Account List Load By Website Group [OXPLAY] ZEUS138…" at bounding box center [473, 352] width 947 height 705
click at [623, 705] on html "Toggle navigation Home Bank Account List Load By Website Group [OXPLAY] ZEUS138…" at bounding box center [473, 352] width 947 height 705
click at [620, 705] on html "Toggle navigation Home Bank Account List Load By Website Group [OXPLAY] ZEUS138…" at bounding box center [473, 352] width 947 height 705
click at [630, 705] on html "Toggle navigation Home Bank Account List Load By Website Group [OXPLAY] ZEUS138…" at bounding box center [473, 352] width 947 height 705
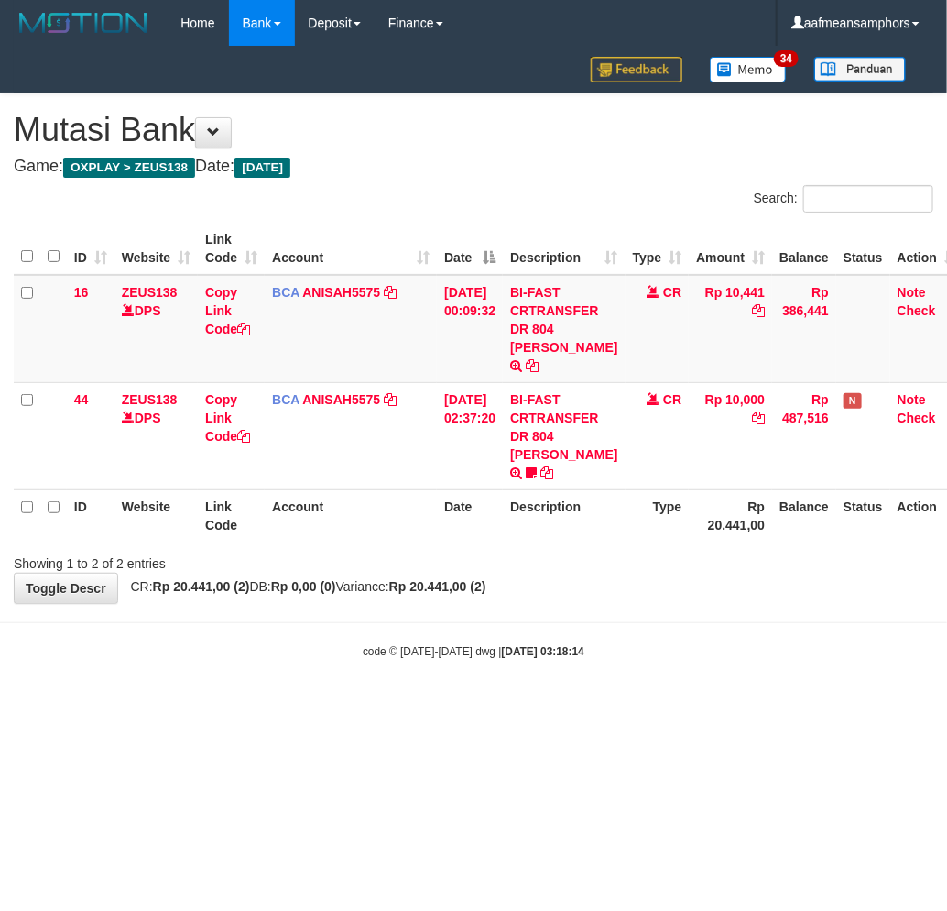
drag, startPoint x: 0, startPoint y: 0, endPoint x: 628, endPoint y: 738, distance: 969.6
click at [628, 705] on html "Toggle navigation Home Bank Account List Load By Website Group [OXPLAY] ZEUS138…" at bounding box center [473, 352] width 947 height 705
click at [623, 705] on html "Toggle navigation Home Bank Account List Load By Website Group [OXPLAY] ZEUS138…" at bounding box center [473, 352] width 947 height 705
drag, startPoint x: 0, startPoint y: 0, endPoint x: 618, endPoint y: 745, distance: 968.0
click at [618, 705] on html "Toggle navigation Home Bank Account List Load By Website Group [OXPLAY] ZEUS138…" at bounding box center [473, 352] width 947 height 705
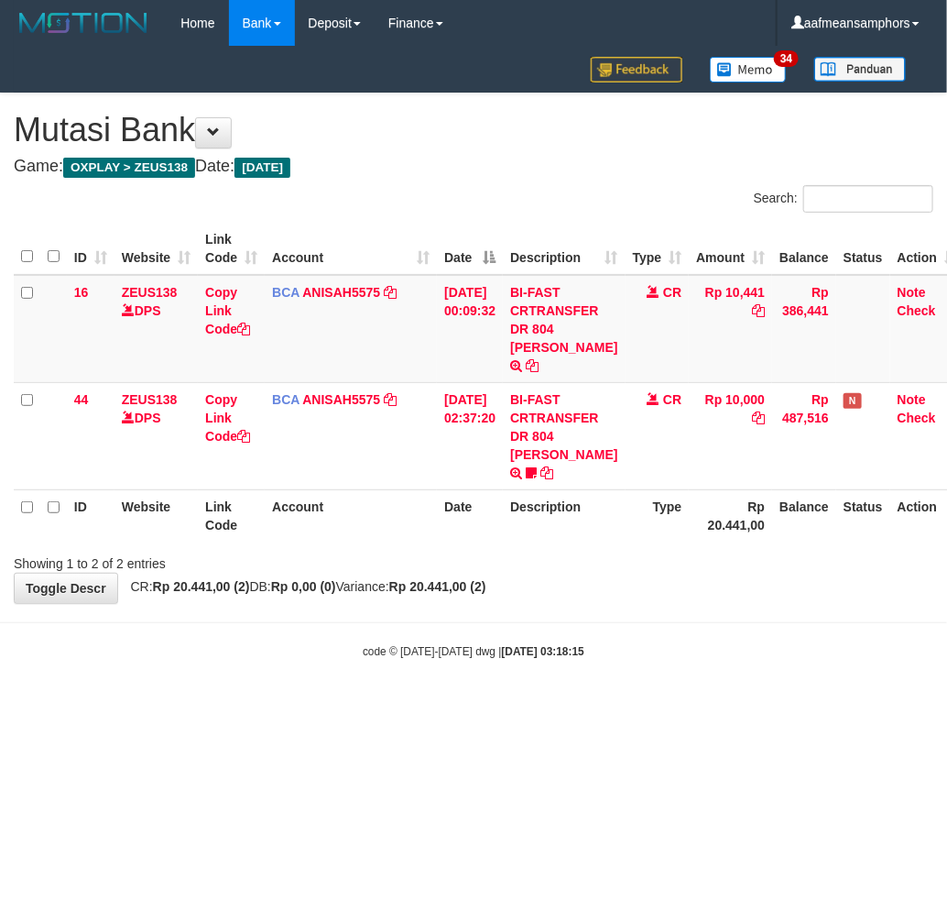
click at [614, 705] on html "Toggle navigation Home Bank Account List Load By Website Group [OXPLAY] ZEUS138…" at bounding box center [473, 352] width 947 height 705
click at [607, 705] on html "Toggle navigation Home Bank Account List Load By Website Group [OXPLAY] ZEUS138…" at bounding box center [473, 352] width 947 height 705
click at [756, 674] on body "Toggle navigation Home Bank Account List Load By Website Group [OXPLAY] ZEUS138…" at bounding box center [473, 352] width 947 height 705
click at [748, 672] on body "Toggle navigation Home Bank Account List Load By Website Group [OXPLAY] ZEUS138…" at bounding box center [473, 352] width 947 height 705
click at [609, 573] on div "**********" at bounding box center [473, 347] width 947 height 509
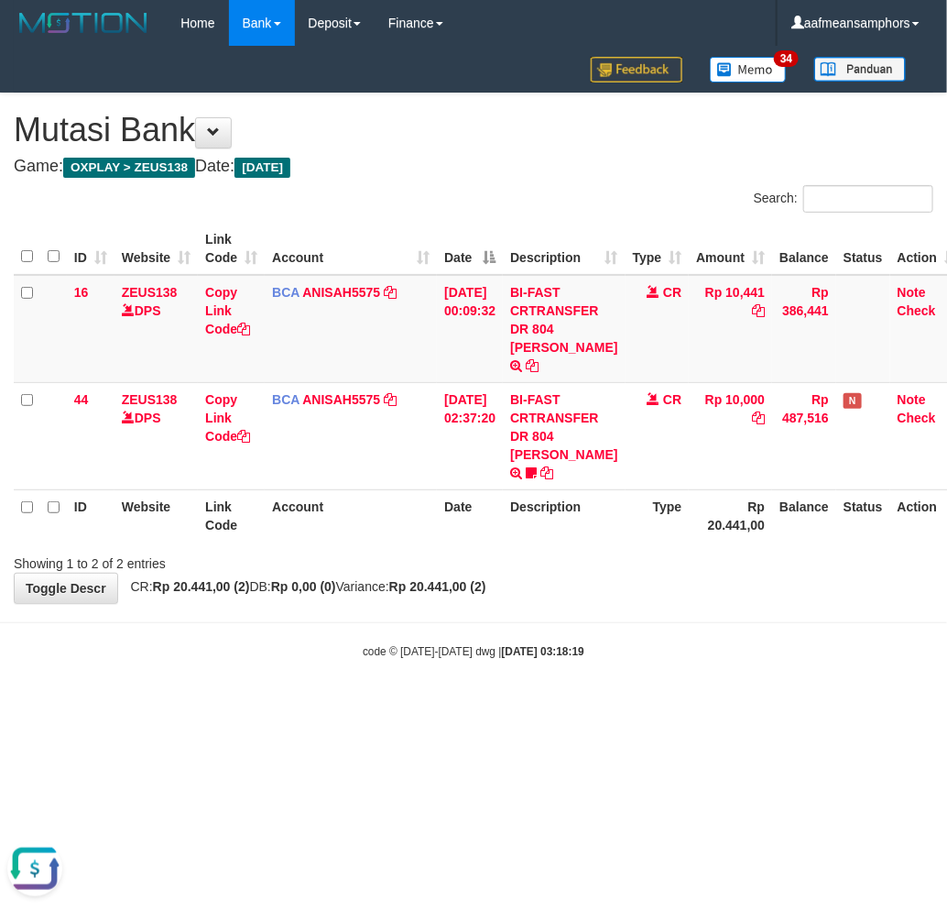
click at [562, 552] on div "**********" at bounding box center [473, 347] width 947 height 509
drag, startPoint x: 461, startPoint y: 570, endPoint x: 426, endPoint y: 582, distance: 36.8
click at [426, 582] on div "**********" at bounding box center [473, 347] width 947 height 509
click at [462, 579] on strong "Rp 20.441,00 (2)" at bounding box center [437, 586] width 97 height 15
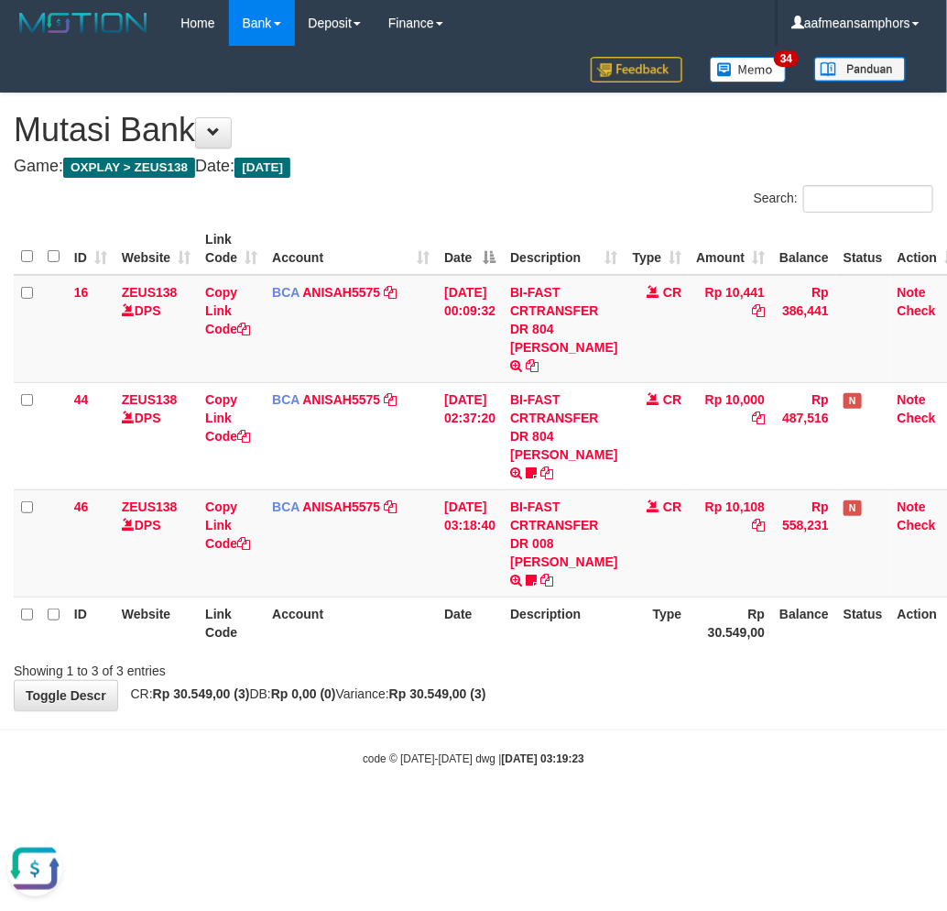
click at [694, 681] on body "Toggle navigation Home Bank Account List Load By Website Group [OXPLAY] ZEUS138…" at bounding box center [473, 406] width 947 height 813
click at [617, 685] on body "Toggle navigation Home Bank Account List Load By Website Group [OXPLAY] ZEUS138…" at bounding box center [473, 406] width 947 height 813
drag, startPoint x: 497, startPoint y: 710, endPoint x: 511, endPoint y: 707, distance: 14.0
click at [493, 712] on body "Toggle navigation Home Bank Account List Load By Website Group [OXPLAY] ZEUS138…" at bounding box center [473, 406] width 947 height 813
click at [511, 697] on body "Toggle navigation Home Bank Account List Load By Website Group [OXPLAY] ZEUS138…" at bounding box center [473, 406] width 947 height 813
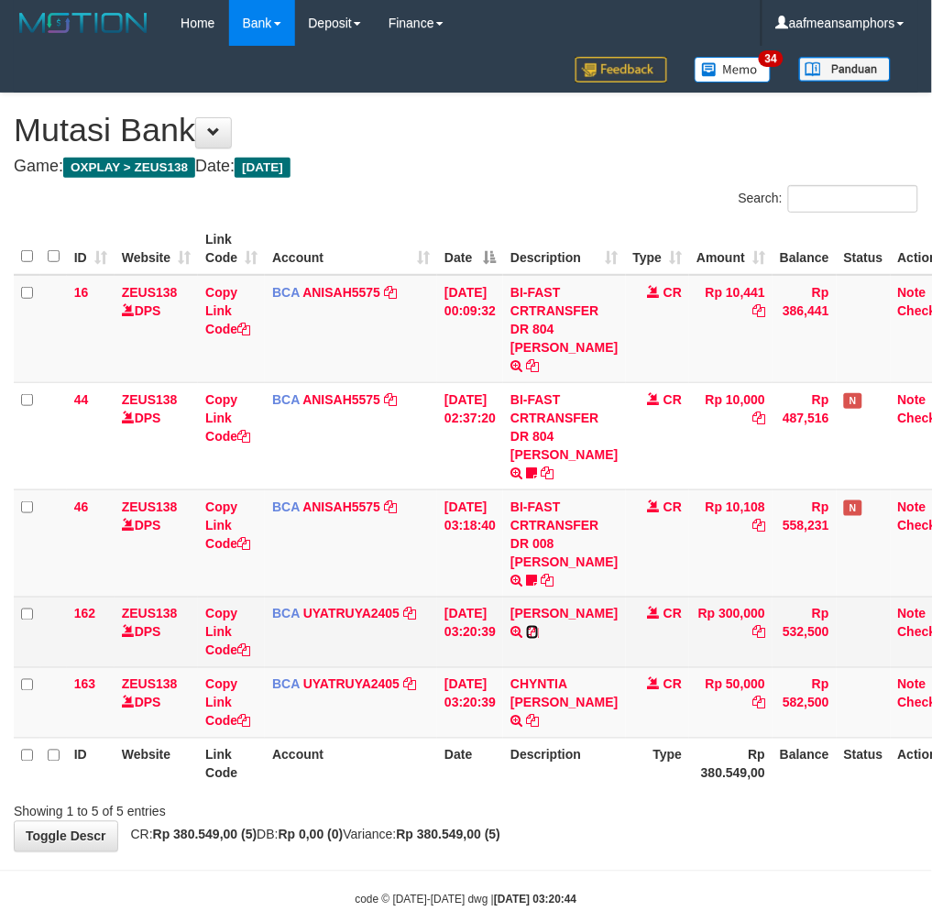
click at [529, 626] on icon at bounding box center [532, 632] width 13 height 13
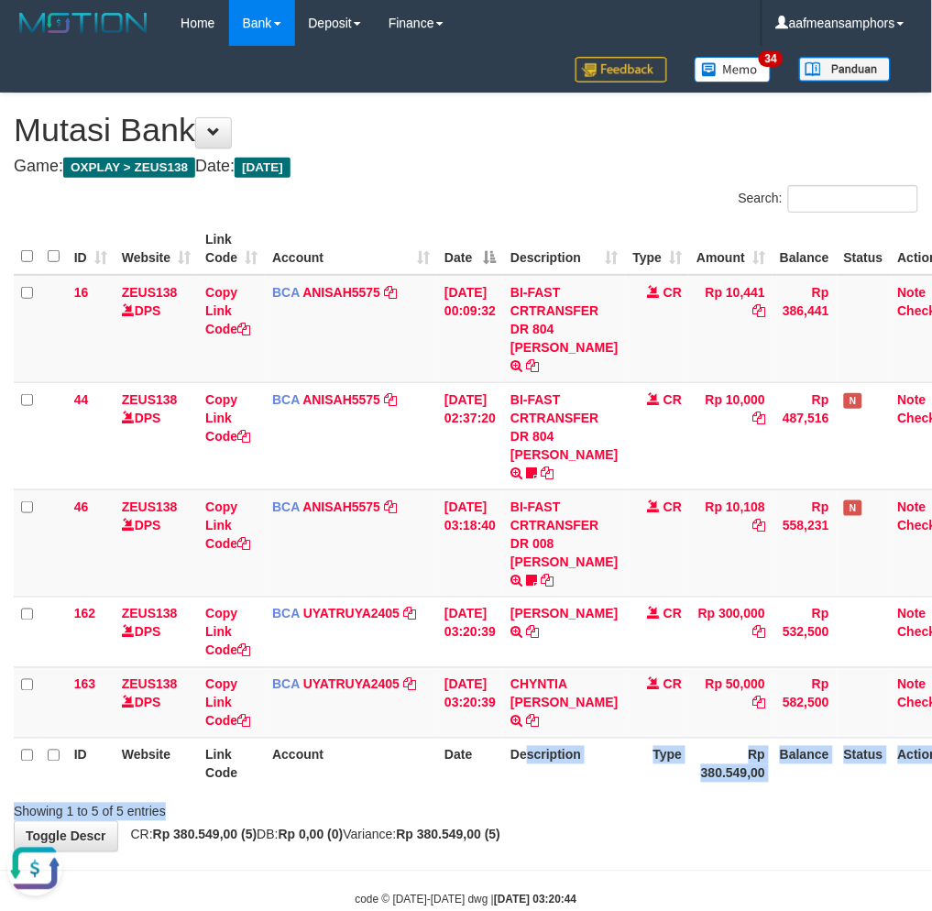
click at [527, 758] on div "Search: ID Website Link Code Account Date Description Type Amount Balance Statu…" at bounding box center [466, 503] width 904 height 636
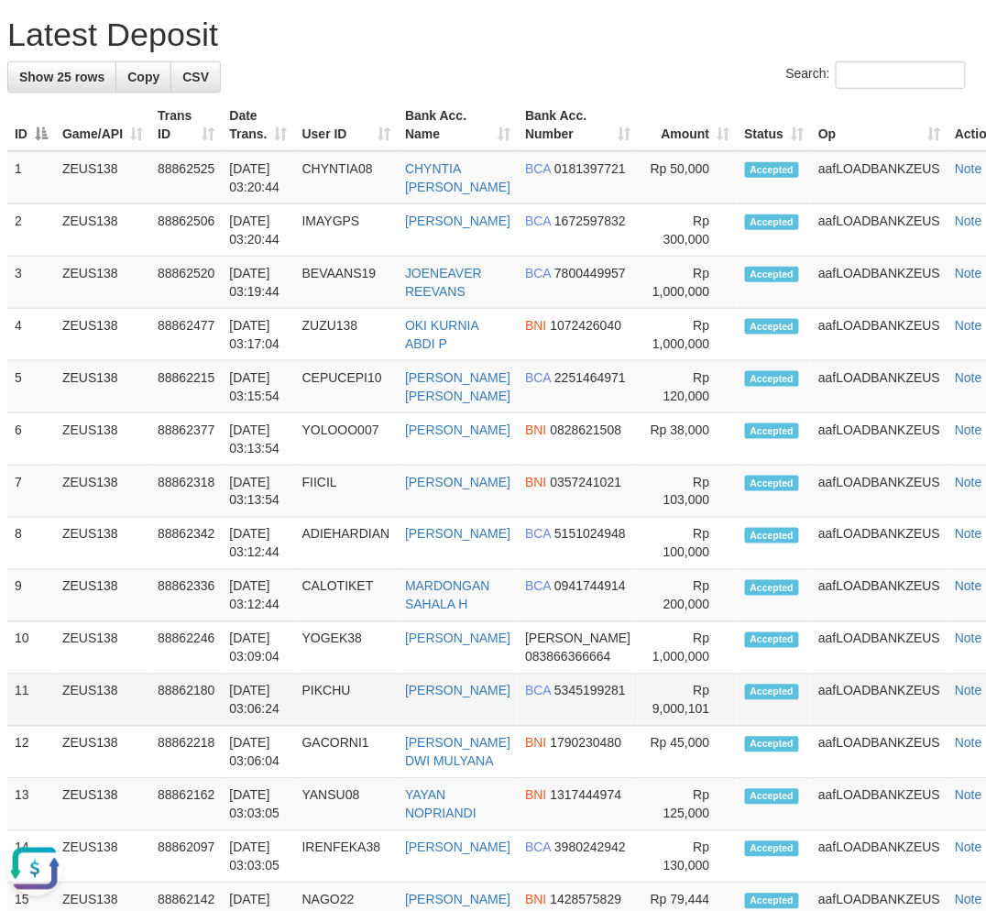
click at [890, 704] on td "aafLOADBANKZEUS" at bounding box center [879, 700] width 136 height 52
drag, startPoint x: 890, startPoint y: 704, endPoint x: 287, endPoint y: 624, distance: 608.0
click at [862, 705] on td "aafLOADBANKZEUS" at bounding box center [879, 700] width 136 height 52
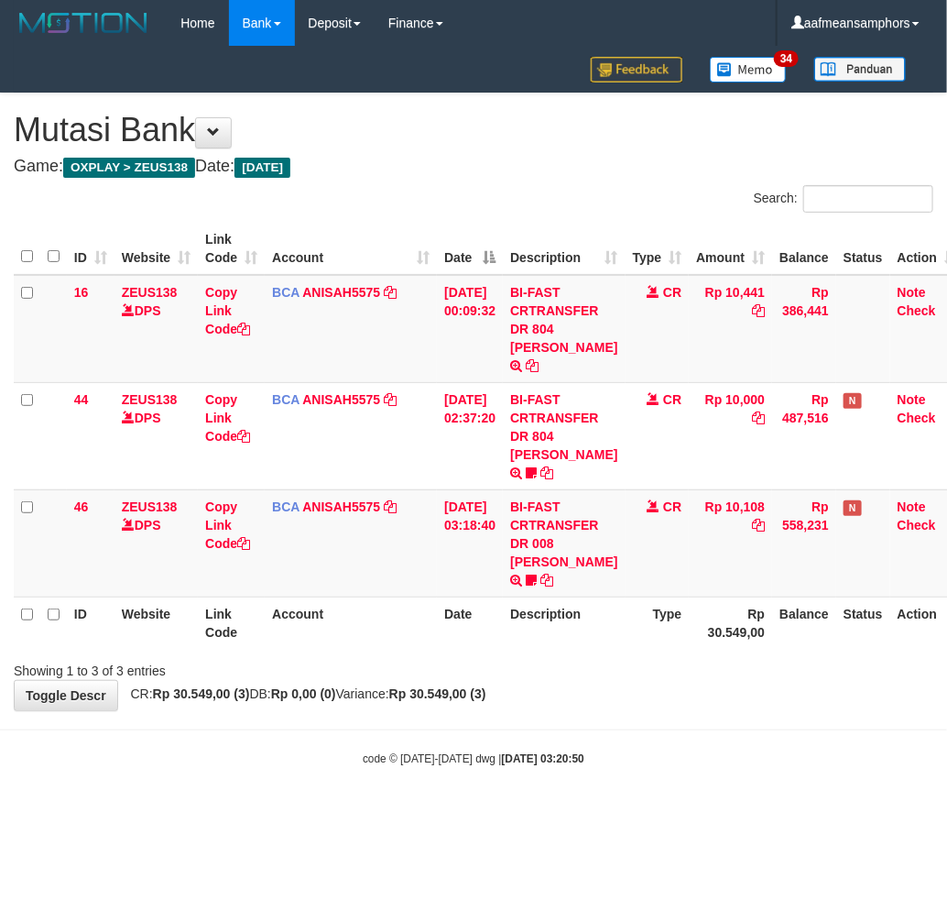
drag, startPoint x: 620, startPoint y: 694, endPoint x: 610, endPoint y: 701, distance: 11.9
click at [610, 699] on body "Toggle navigation Home Bank Account List Load By Website Group [OXPLAY] ZEUS138…" at bounding box center [473, 406] width 947 height 813
click at [601, 688] on body "Toggle navigation Home Bank Account List Load By Website Group [OXPLAY] ZEUS138…" at bounding box center [473, 406] width 947 height 813
click at [541, 596] on th "Description" at bounding box center [564, 622] width 122 height 52
drag, startPoint x: 722, startPoint y: 526, endPoint x: 742, endPoint y: 522, distance: 20.5
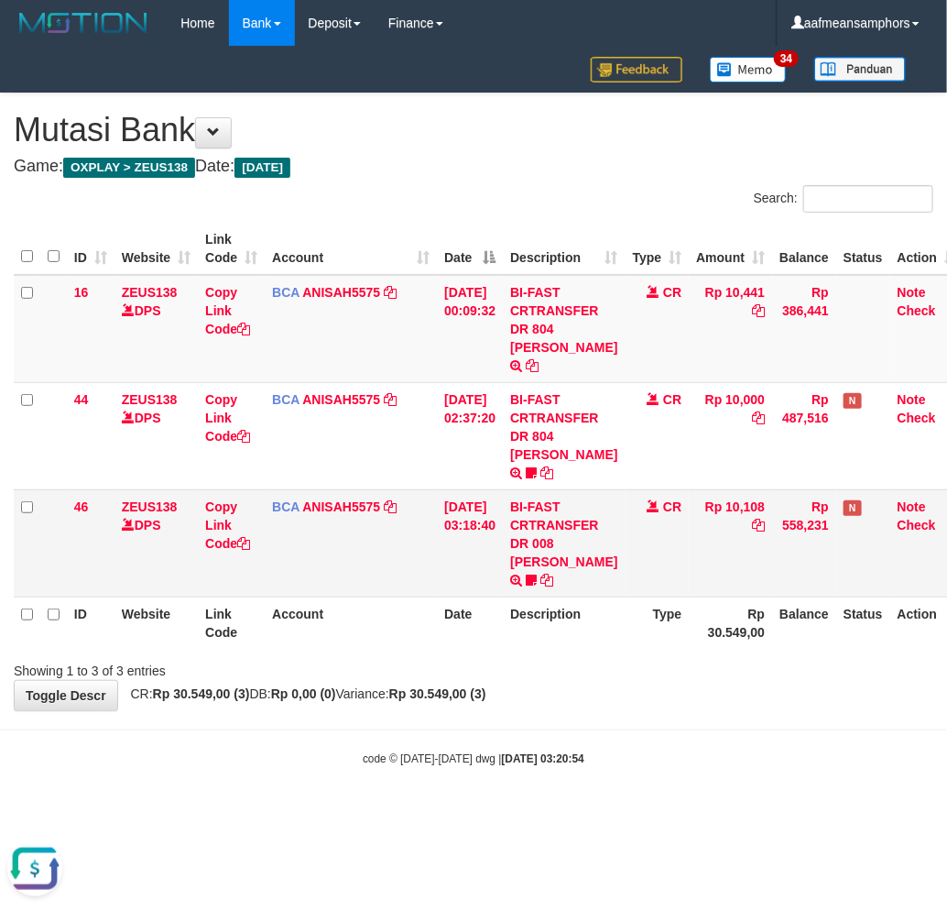
click at [720, 526] on td "Rp 10,108" at bounding box center [730, 542] width 83 height 107
click at [726, 509] on td "Rp 10,108" at bounding box center [730, 542] width 83 height 107
click at [606, 666] on div "**********" at bounding box center [473, 401] width 947 height 617
drag, startPoint x: 624, startPoint y: 678, endPoint x: 944, endPoint y: 540, distance: 348.0
click at [612, 678] on body "Toggle navigation Home Bank Account List Load By Website Group [OXPLAY] ZEUS138…" at bounding box center [473, 406] width 947 height 813
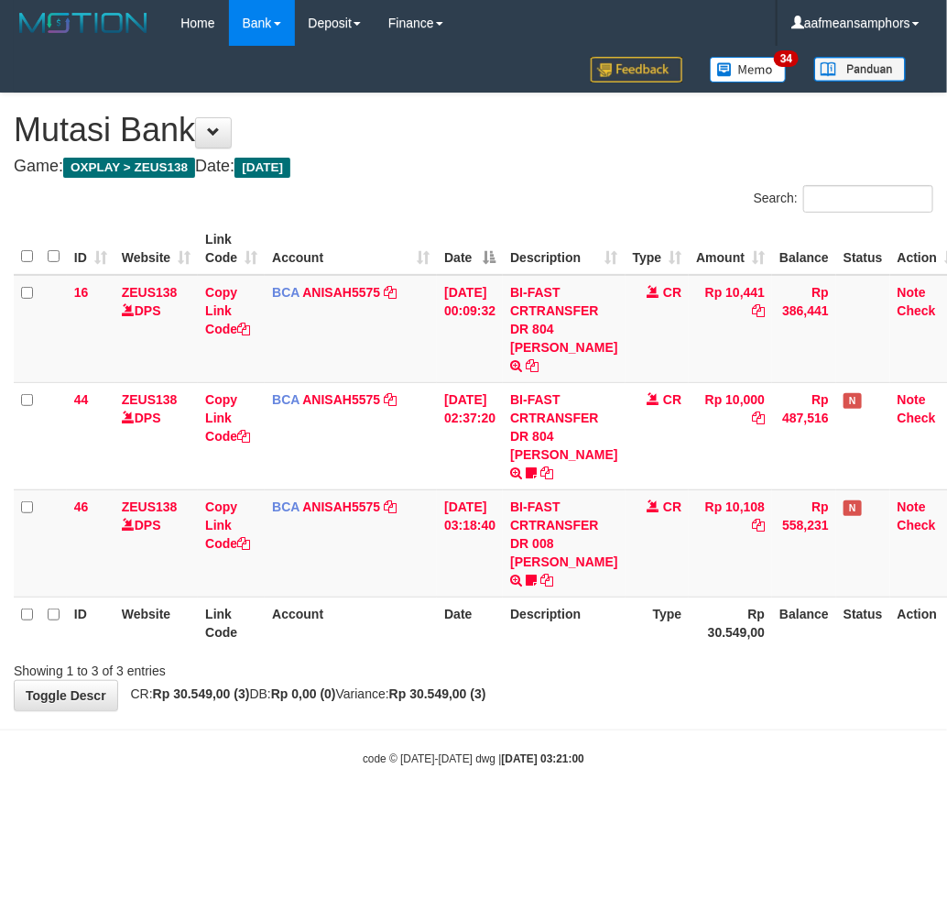
drag, startPoint x: 641, startPoint y: 681, endPoint x: 671, endPoint y: 669, distance: 31.6
click at [635, 684] on body "Toggle navigation Home Bank Account List Load By Website Group [OXPLAY] ZEUS138…" at bounding box center [473, 406] width 947 height 813
click at [651, 660] on div "**********" at bounding box center [473, 401] width 947 height 617
click at [660, 709] on body "Toggle navigation Home Bank Account List Load By Website Group [OXPLAY] ZEUS138…" at bounding box center [473, 406] width 947 height 813
click at [683, 772] on body "Toggle navigation Home Bank Account List Load By Website Group [OXPLAY] ZEUS138…" at bounding box center [473, 406] width 947 height 813
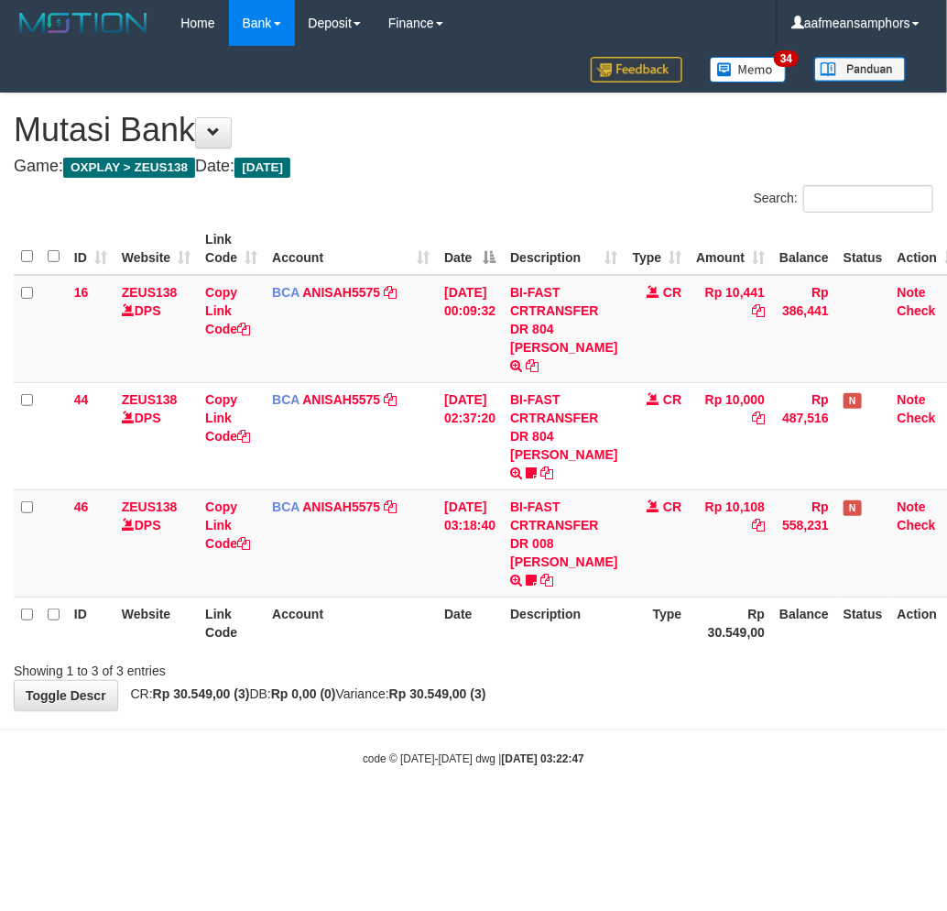
click at [718, 736] on body "Toggle navigation Home Bank Account List Load By Website Group [OXPLAY] ZEUS138…" at bounding box center [473, 406] width 947 height 813
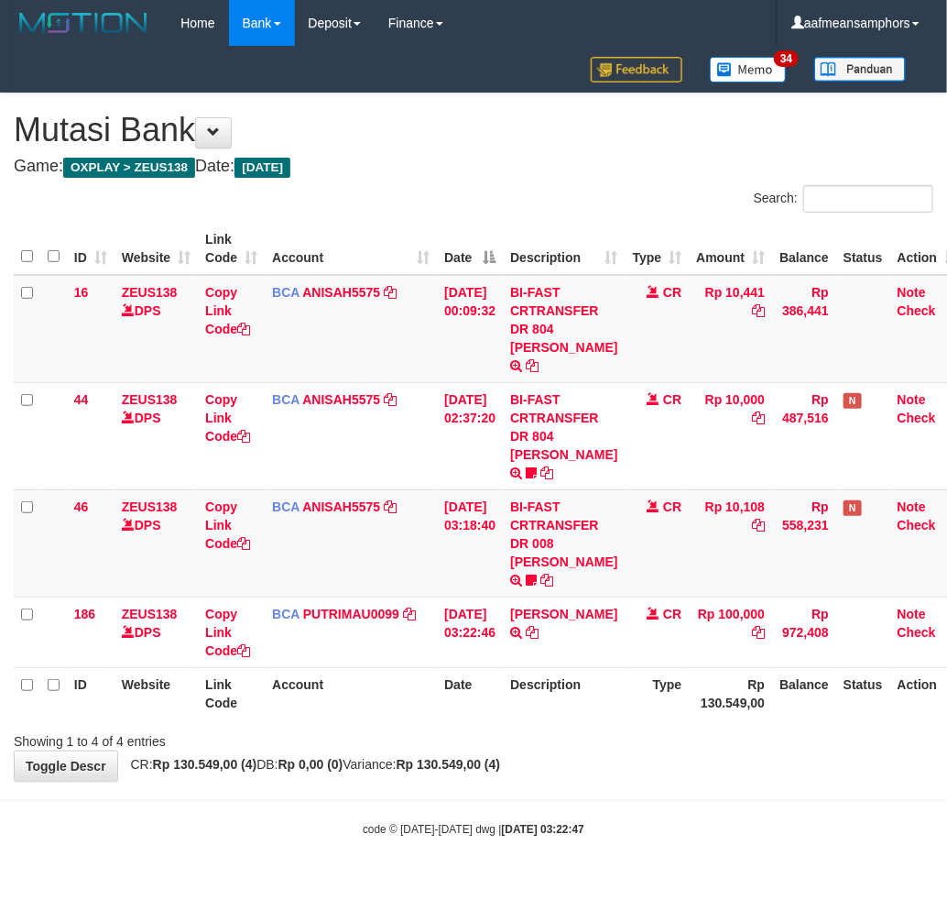
drag, startPoint x: 568, startPoint y: 706, endPoint x: 555, endPoint y: 700, distance: 14.3
click at [565, 725] on div "Showing 1 to 4 of 4 entries" at bounding box center [473, 738] width 947 height 26
click at [556, 823] on strong "2025/10/01 03:22:53" at bounding box center [543, 829] width 82 height 13
click at [587, 765] on body "Toggle navigation Home Bank Account List Load By Website Group [OXPLAY] ZEUS138…" at bounding box center [473, 441] width 947 height 883
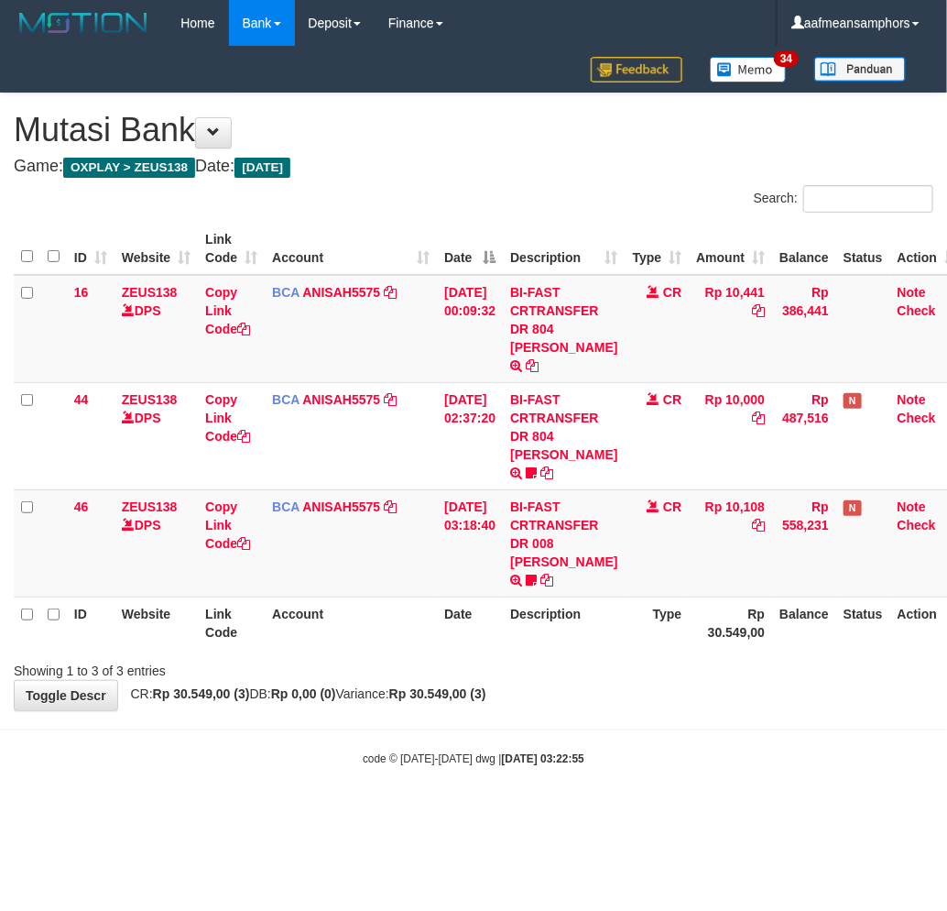
click at [649, 738] on body "Toggle navigation Home Bank Account List Load By Website Group [OXPLAY] ZEUS138…" at bounding box center [473, 406] width 947 height 813
click at [606, 731] on body "Toggle navigation Home Bank Account List Load By Website Group [OXPLAY] ZEUS138…" at bounding box center [473, 406] width 947 height 813
click at [665, 680] on body "Toggle navigation Home Bank Account List Load By Website Group [OXPLAY] ZEUS138…" at bounding box center [473, 406] width 947 height 813
click at [650, 641] on div "**********" at bounding box center [473, 401] width 947 height 617
click at [638, 754] on body "Toggle navigation Home Bank Account List Load By Website Group [OXPLAY] ZEUS138…" at bounding box center [473, 406] width 947 height 813
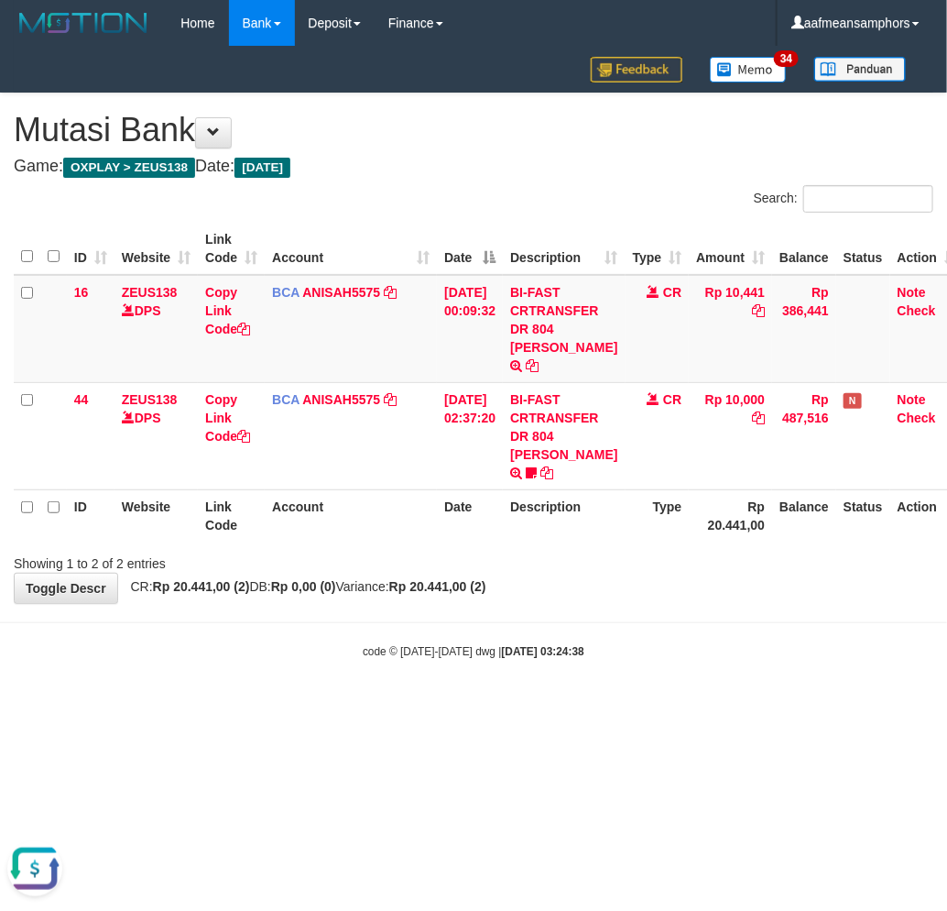
drag, startPoint x: 562, startPoint y: 776, endPoint x: 599, endPoint y: 763, distance: 38.8
click at [555, 705] on html "Toggle navigation Home Bank Account List Load By Website Group [OXPLAY] ZEUS138…" at bounding box center [473, 352] width 947 height 705
click at [545, 705] on html "Toggle navigation Home Bank Account List Load By Website Group [OXPLAY] ZEUS138…" at bounding box center [473, 352] width 947 height 705
drag, startPoint x: 577, startPoint y: 680, endPoint x: 601, endPoint y: 662, distance: 29.5
click at [575, 680] on body "Toggle navigation Home Bank Account List Load By Website Group [OXPLAY] ZEUS138…" at bounding box center [473, 352] width 947 height 705
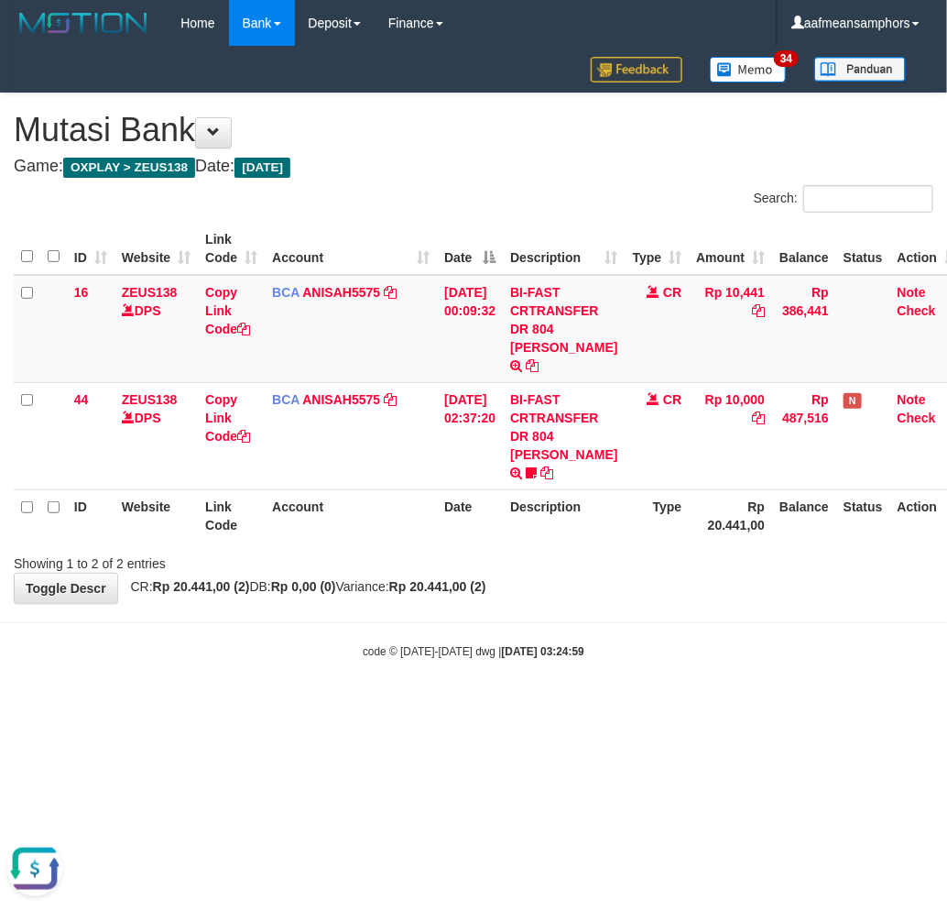
drag, startPoint x: 656, startPoint y: 574, endPoint x: 690, endPoint y: 559, distance: 37.3
click at [654, 575] on div "**********" at bounding box center [473, 347] width 947 height 509
click at [685, 616] on body "Toggle navigation Home Bank Account List Load By Website Group [OXPLAY] ZEUS138…" at bounding box center [473, 352] width 947 height 705
click at [671, 616] on body "Toggle navigation Home Bank Account List Load By Website Group [OXPLAY] ZEUS138…" at bounding box center [473, 352] width 947 height 705
click at [663, 607] on body "Toggle navigation Home Bank Account List Load By Website Group [OXPLAY] ZEUS138…" at bounding box center [473, 352] width 947 height 705
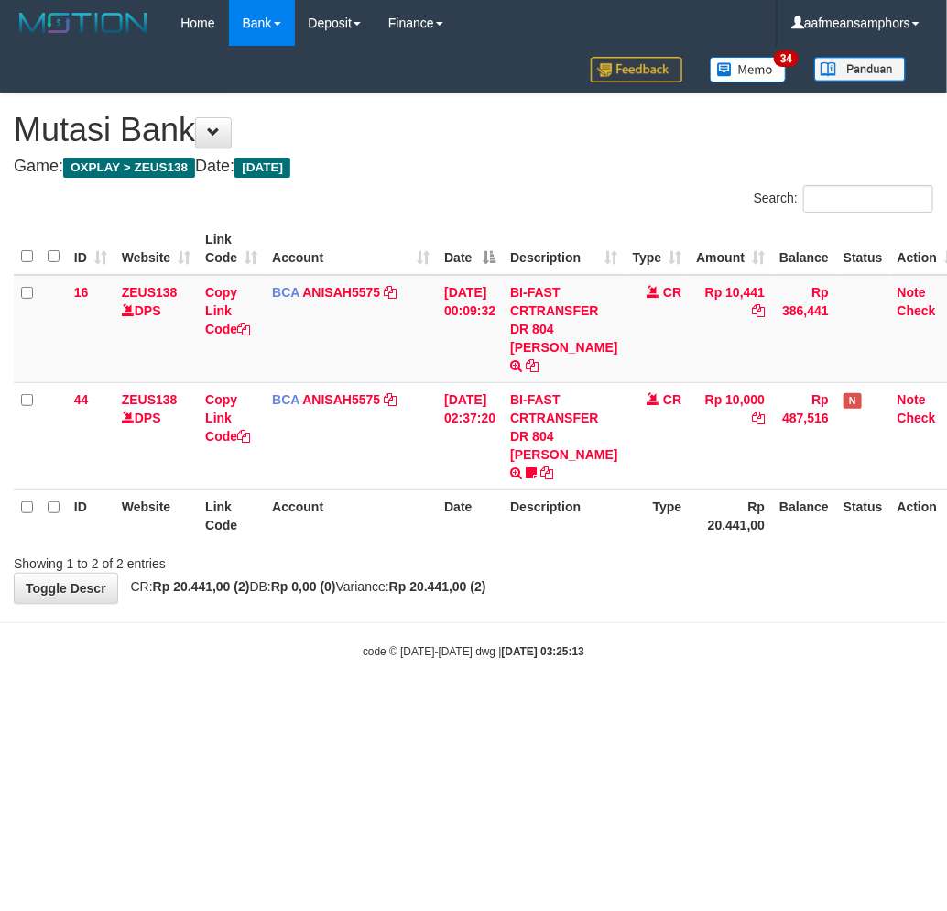
click at [748, 648] on body "Toggle navigation Home Bank Account List Load By Website Group [OXPLAY] ZEUS138…" at bounding box center [473, 352] width 947 height 705
click at [599, 612] on body "Toggle navigation Home Bank Account List Load By Website Group [OXPLAY] ZEUS138…" at bounding box center [473, 352] width 947 height 705
click at [724, 645] on body "Toggle navigation Home Bank Account List Load By Website Group [OXPLAY] ZEUS138…" at bounding box center [473, 352] width 947 height 705
click at [648, 638] on body "Toggle navigation Home Bank Account List Load By Website Group [OXPLAY] ZEUS138…" at bounding box center [473, 352] width 947 height 705
click at [634, 641] on div "code © 2012-2018 dwg | 2025/10/01 03:25:29" at bounding box center [473, 650] width 947 height 18
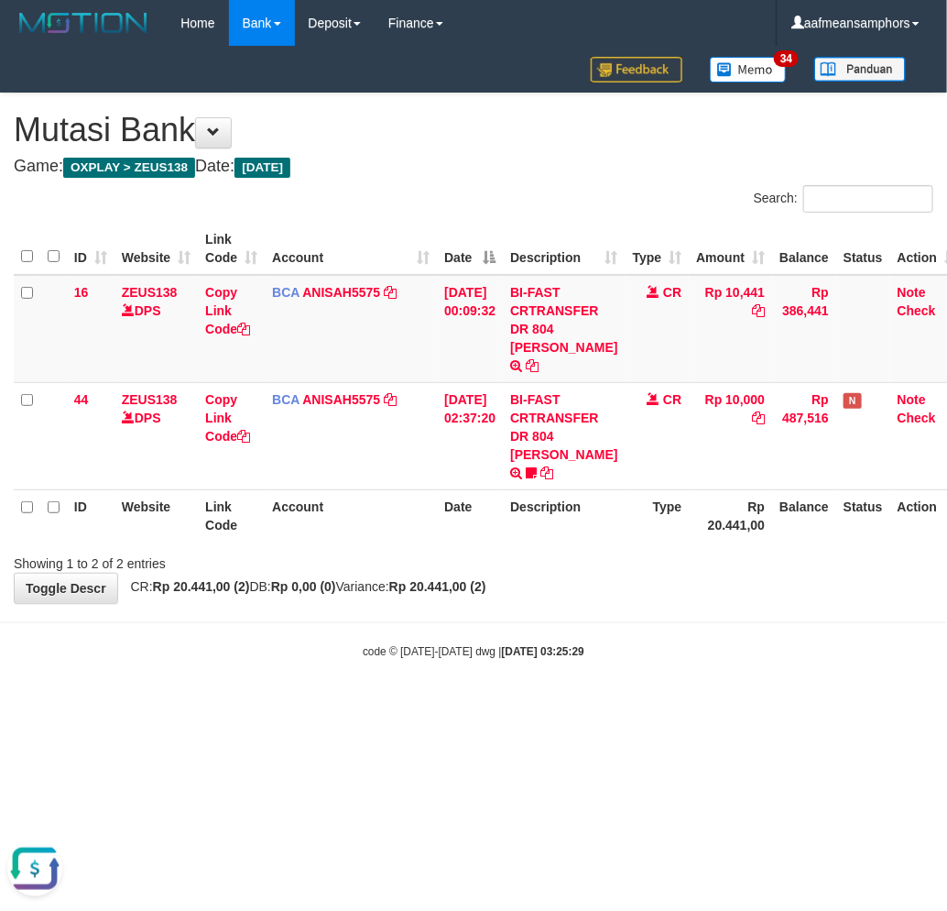
drag, startPoint x: 636, startPoint y: 610, endPoint x: 754, endPoint y: 590, distance: 119.9
click at [633, 610] on body "Toggle navigation Home Bank Account List Load By Website Group [OXPLAY] ZEUS138…" at bounding box center [473, 352] width 947 height 705
